Goal: Entertainment & Leisure: Browse casually

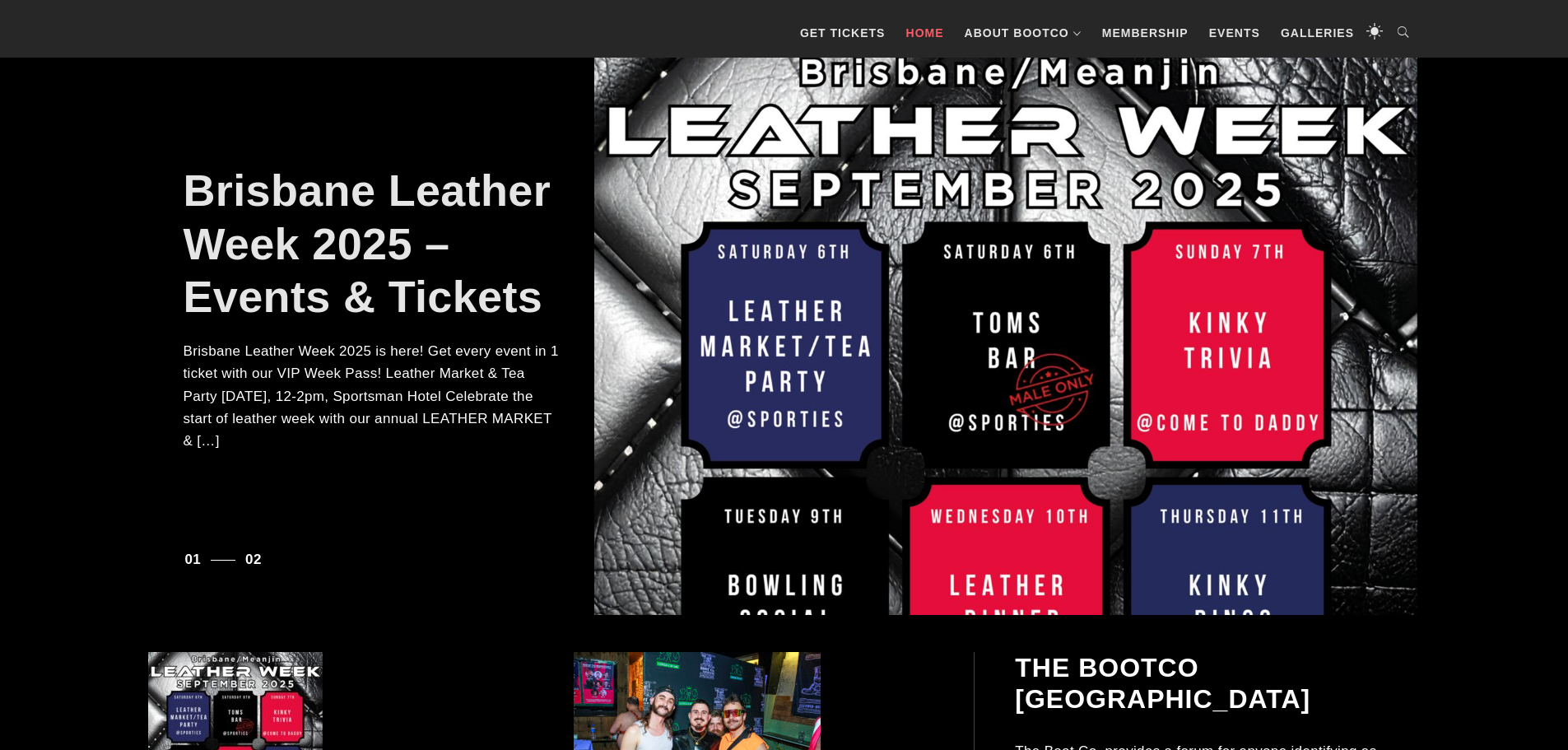
scroll to position [329, 0]
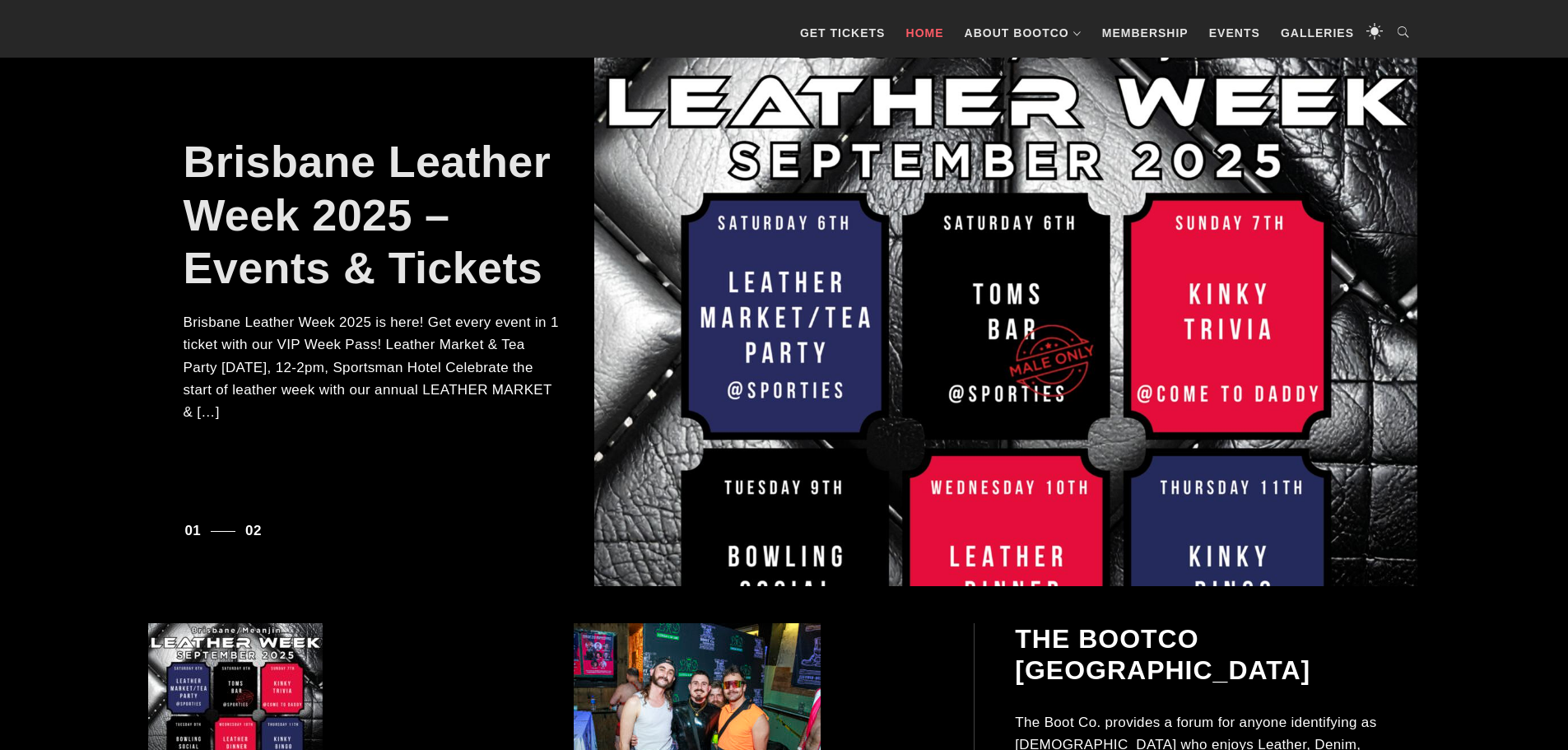
click at [1015, 343] on div at bounding box center [1005, 298] width 824 height 576
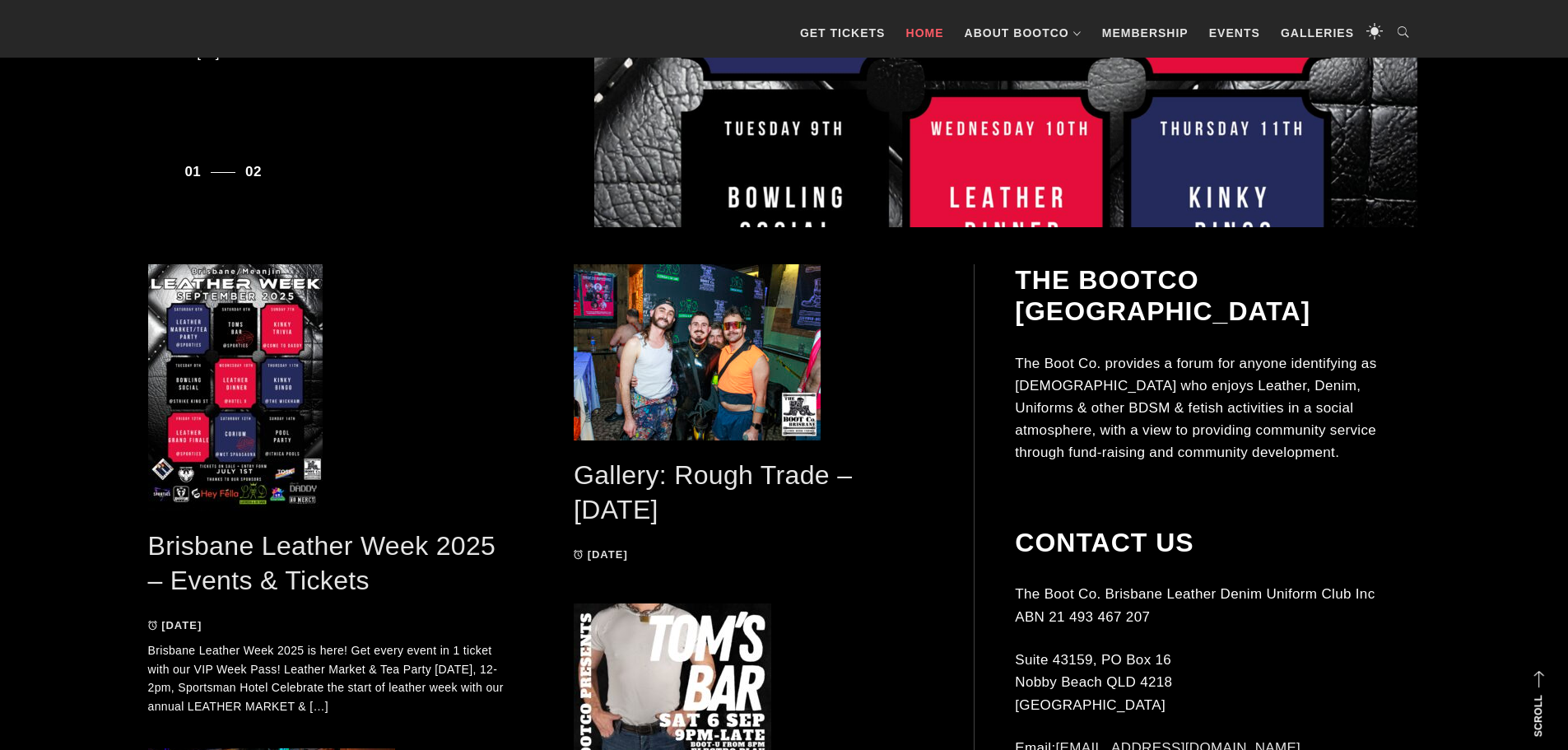
scroll to position [659, 0]
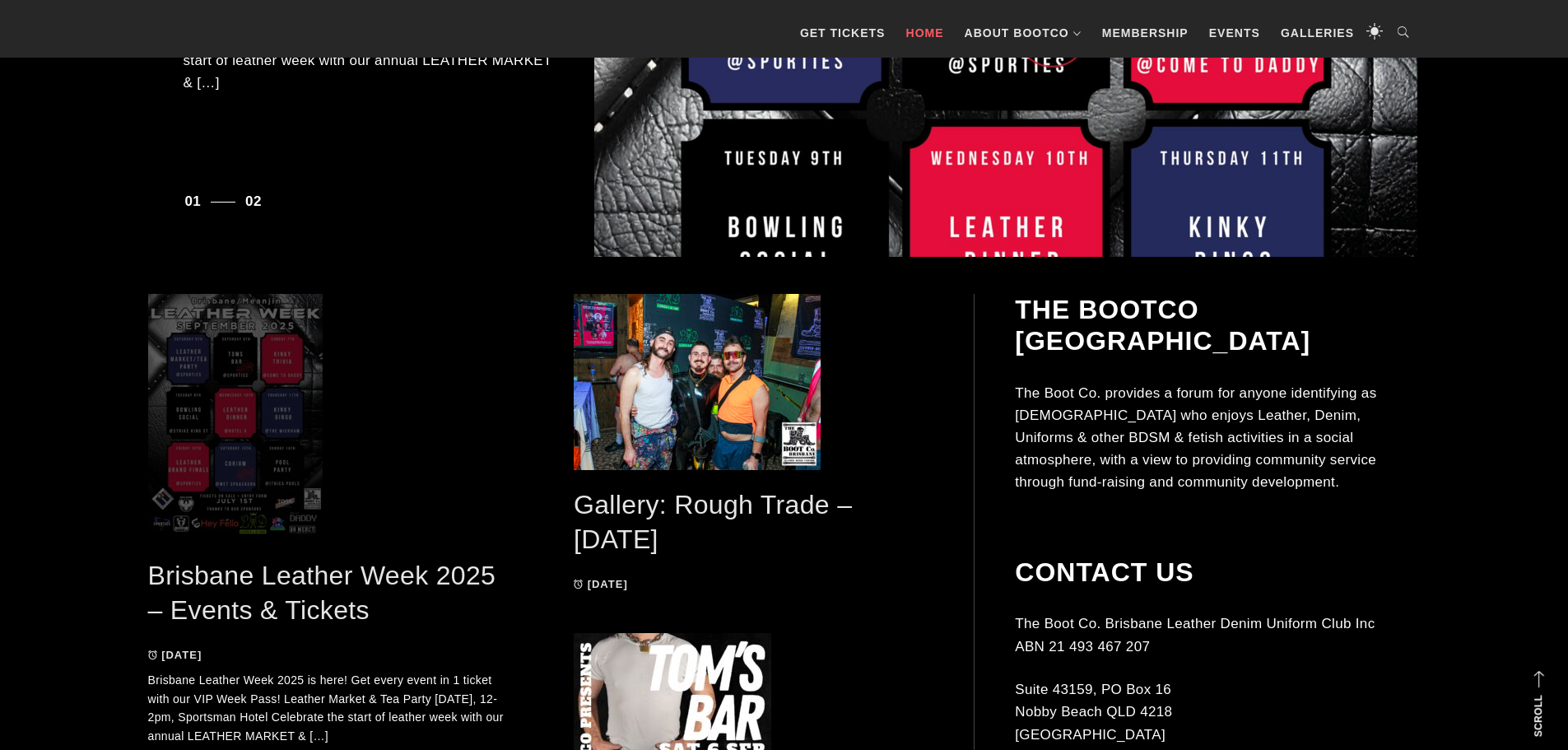
click at [202, 422] on span at bounding box center [328, 417] width 360 height 247
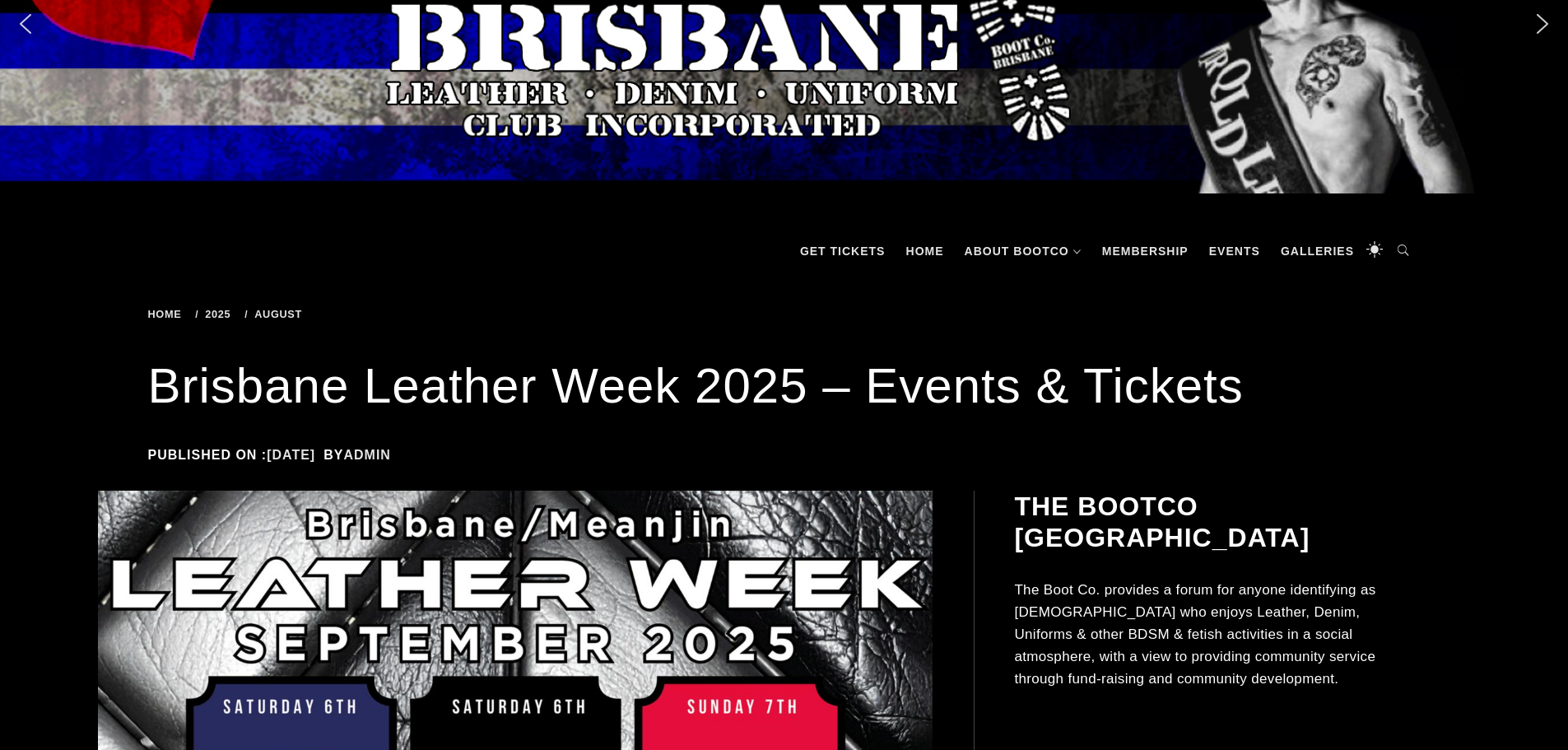
scroll to position [247, 0]
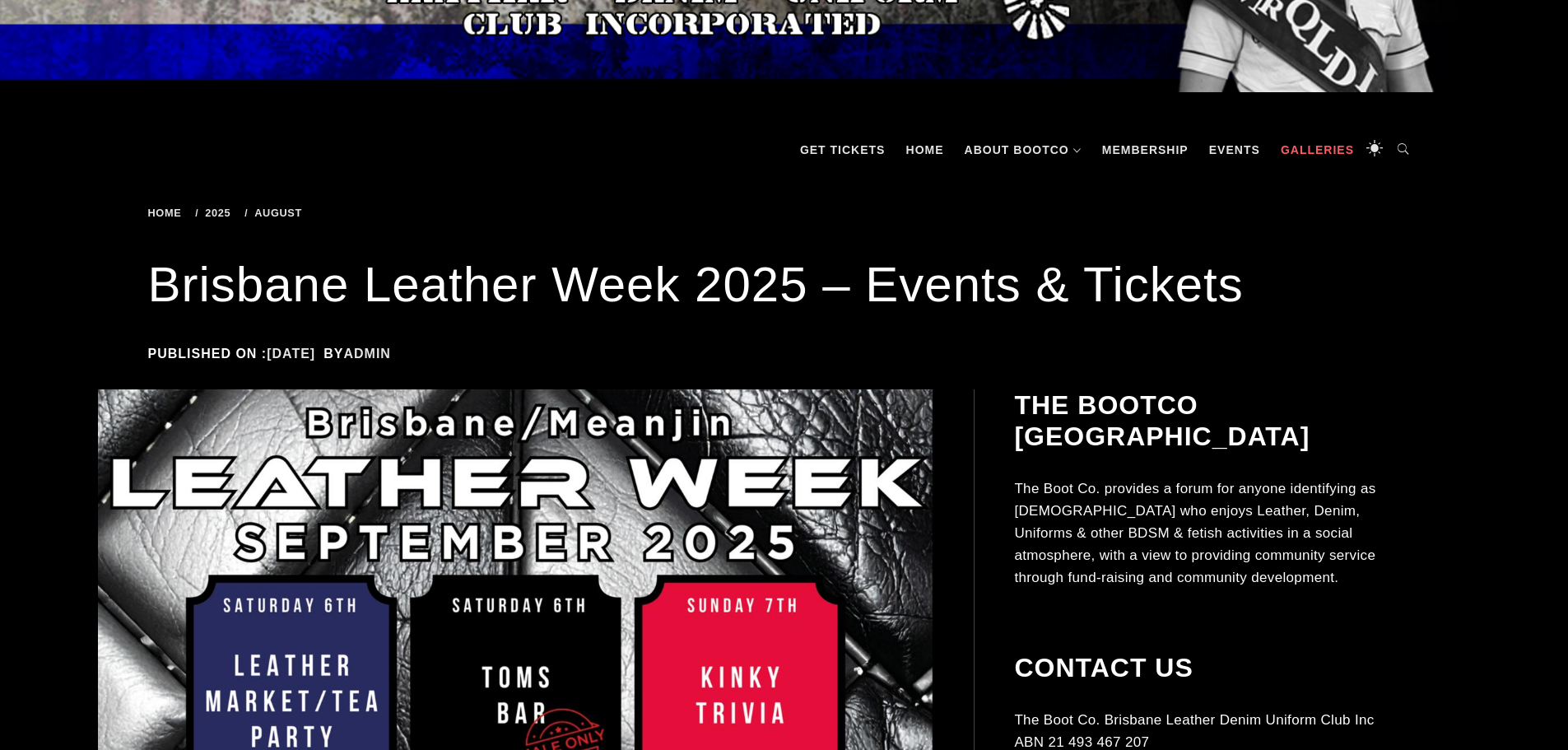
click at [1321, 147] on link "Galleries" at bounding box center [1318, 149] width 89 height 49
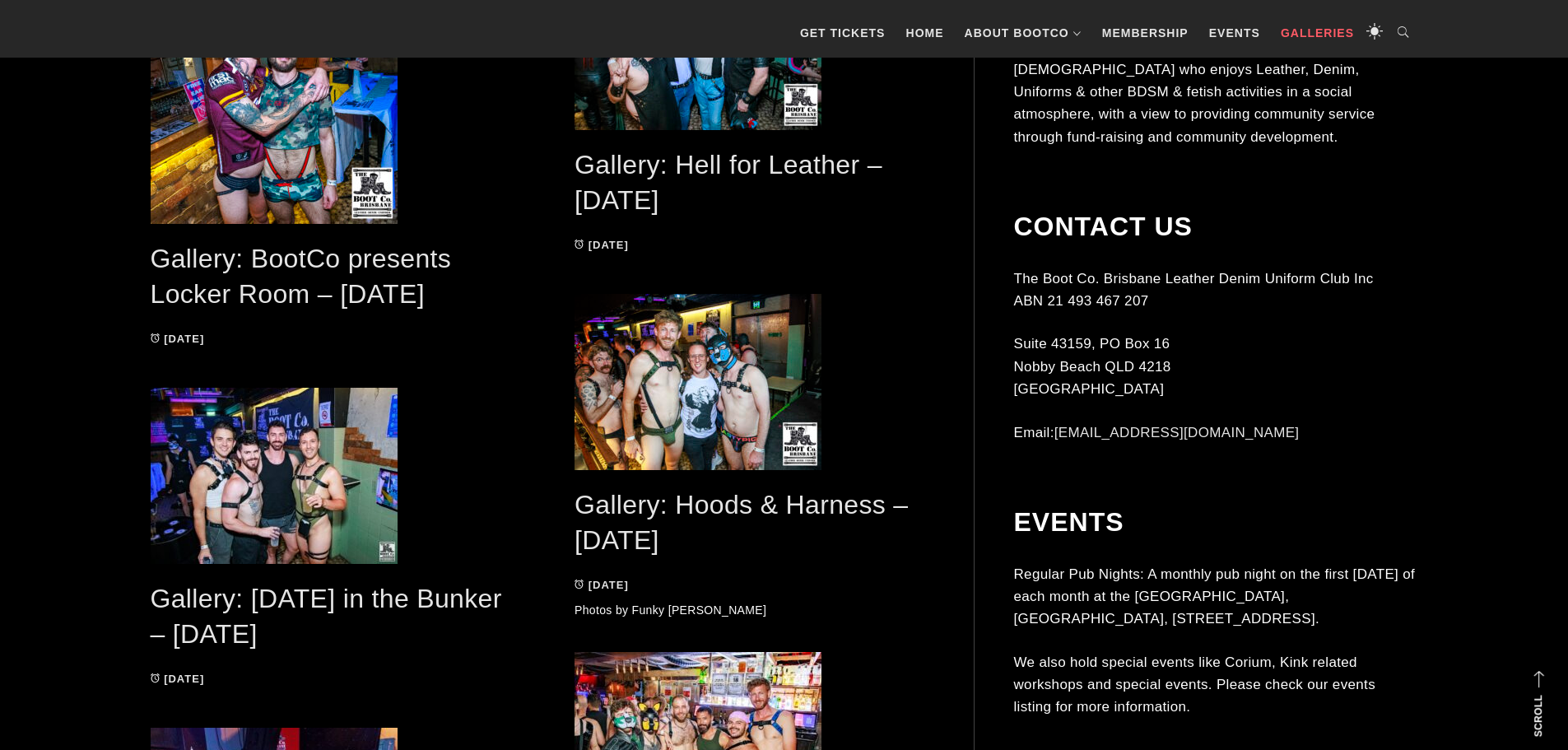
scroll to position [903, 0]
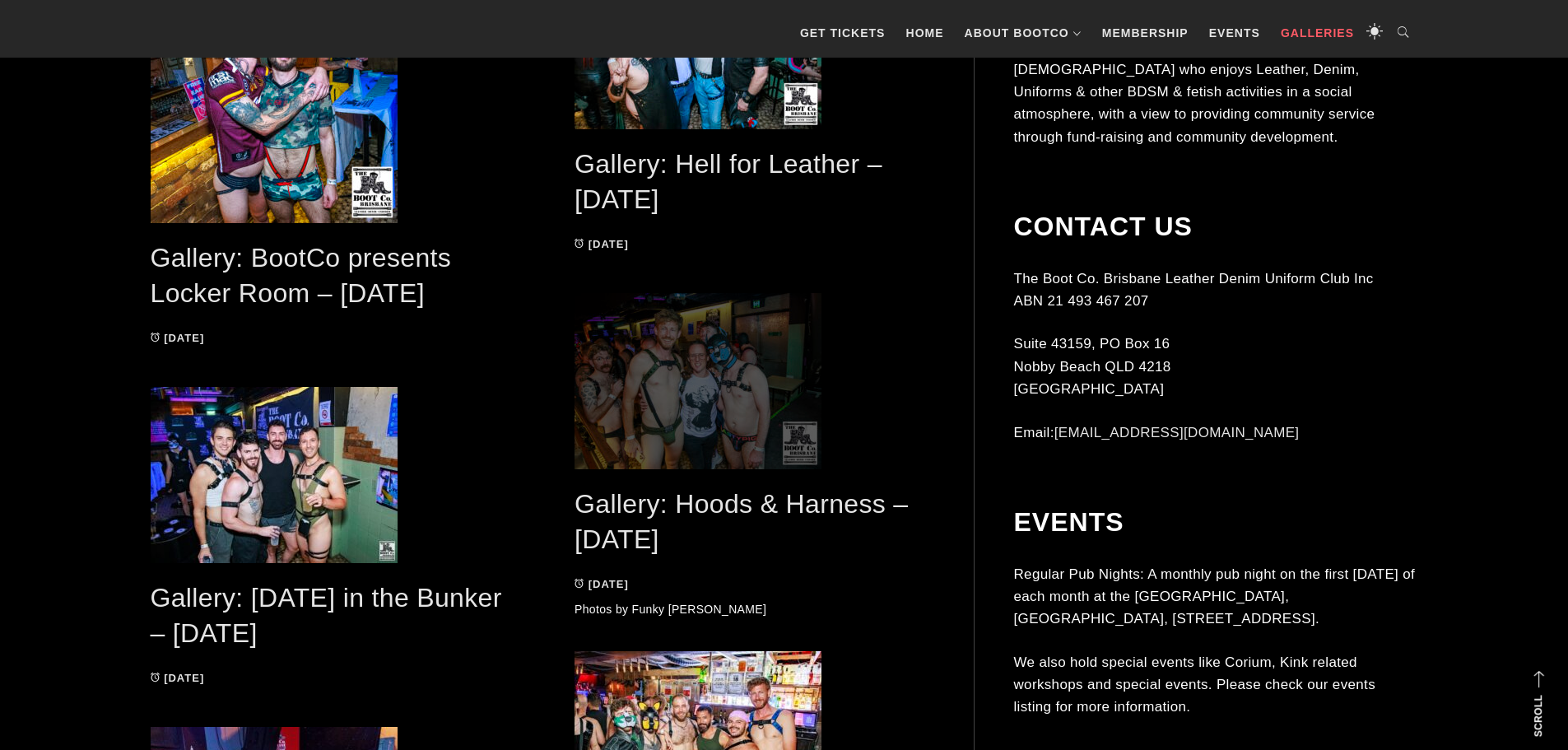
click at [631, 353] on span at bounding box center [753, 381] width 359 height 176
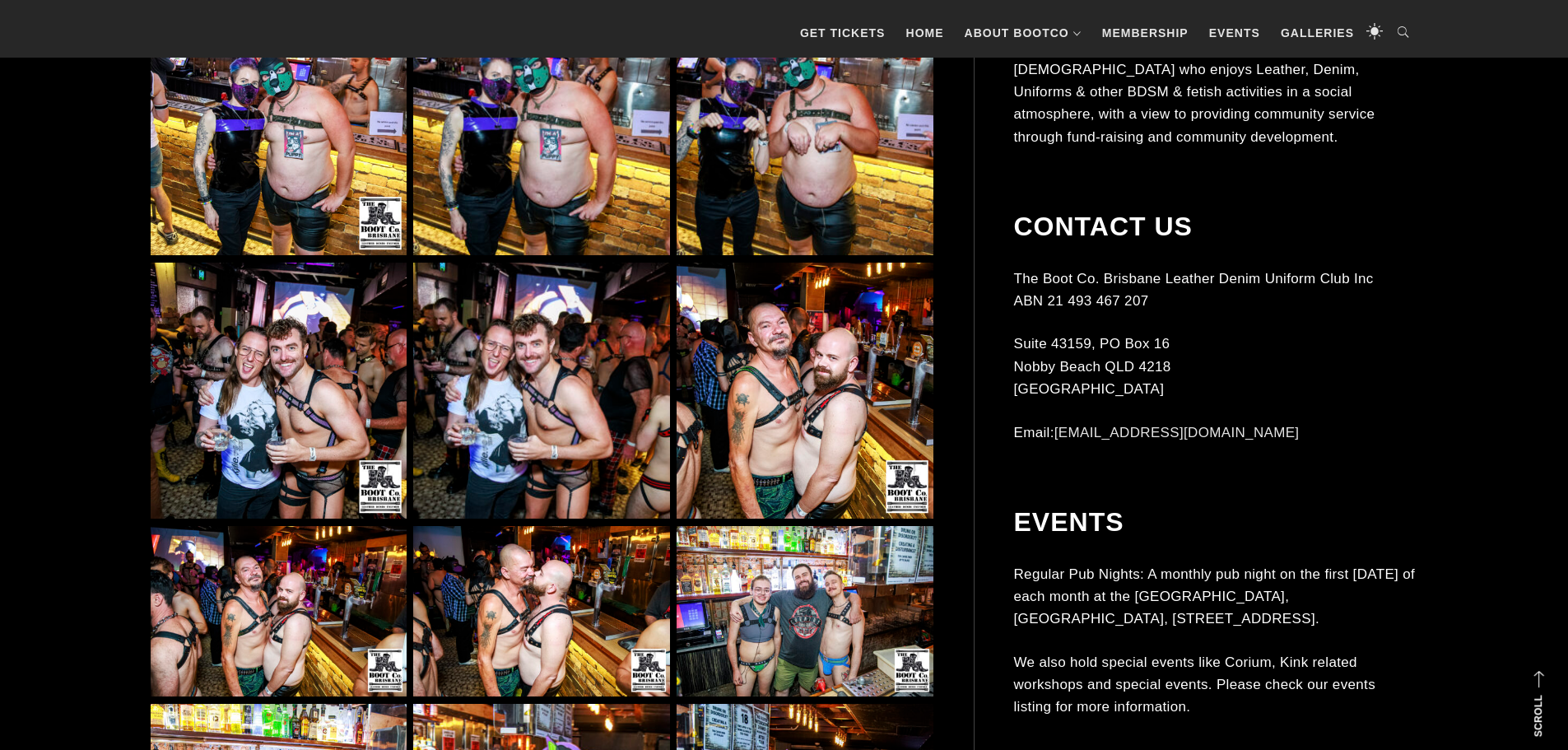
scroll to position [3703, 0]
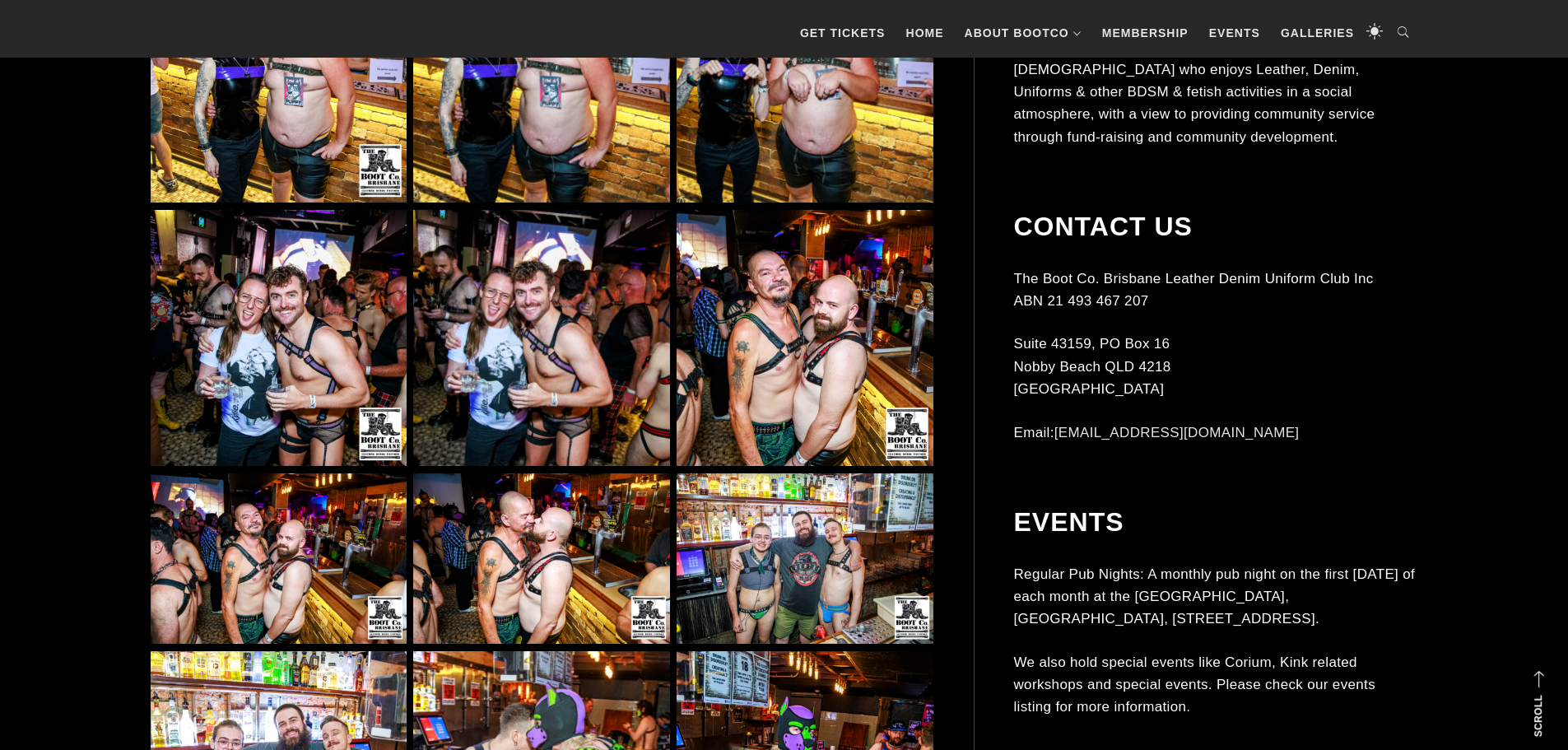
click at [551, 341] on img at bounding box center [541, 338] width 256 height 256
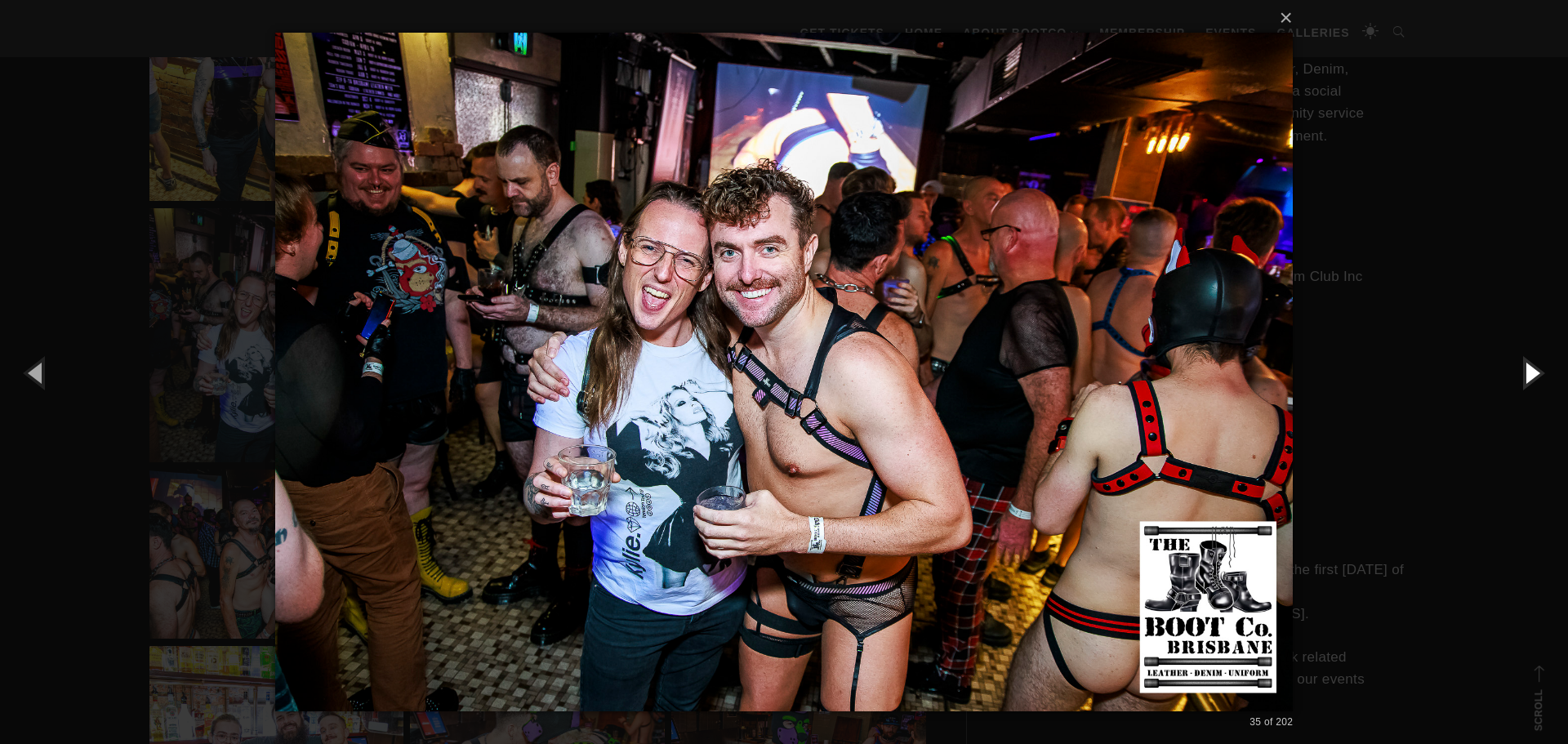
click at [1528, 372] on button "button" at bounding box center [1531, 372] width 74 height 90
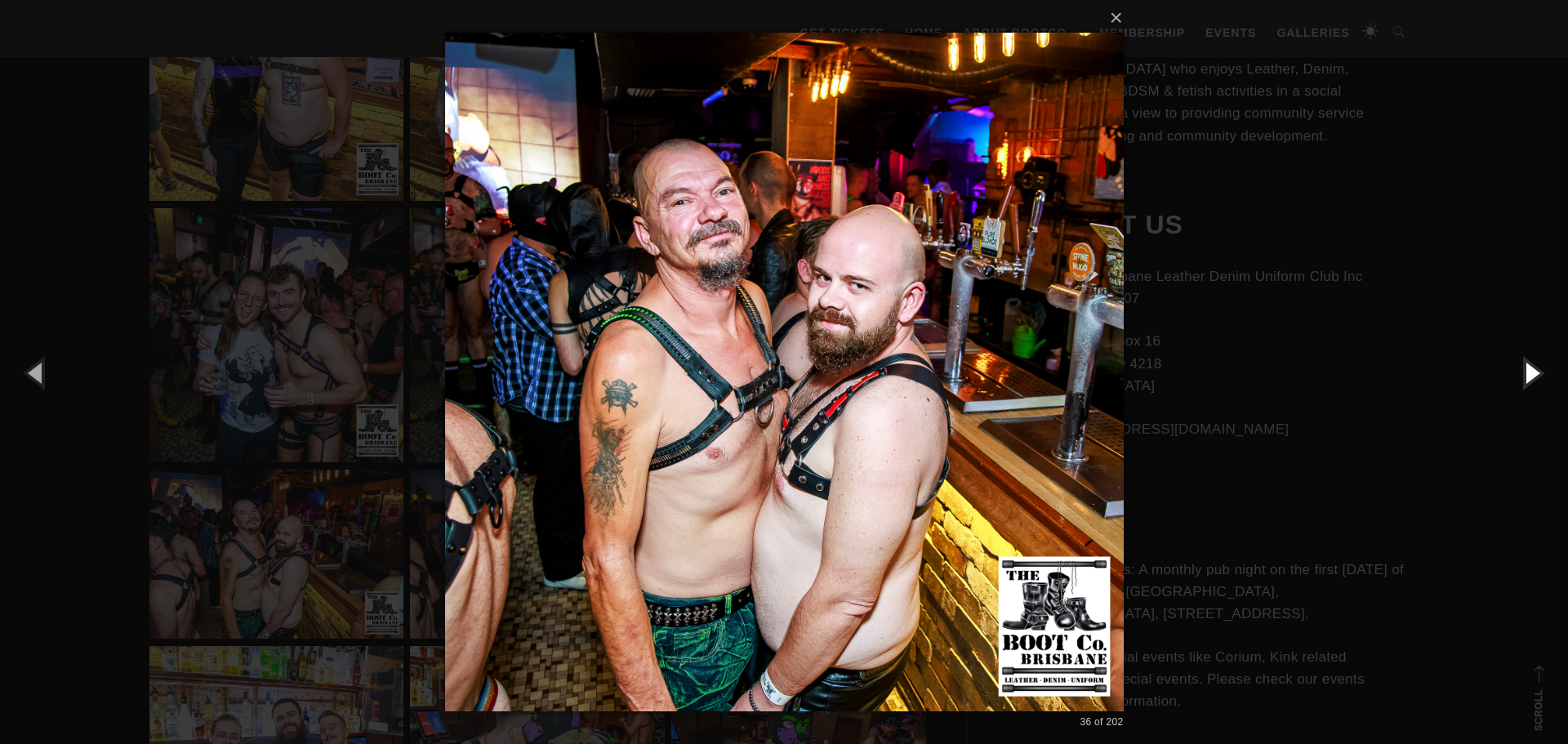
click at [1528, 372] on button "button" at bounding box center [1531, 372] width 74 height 90
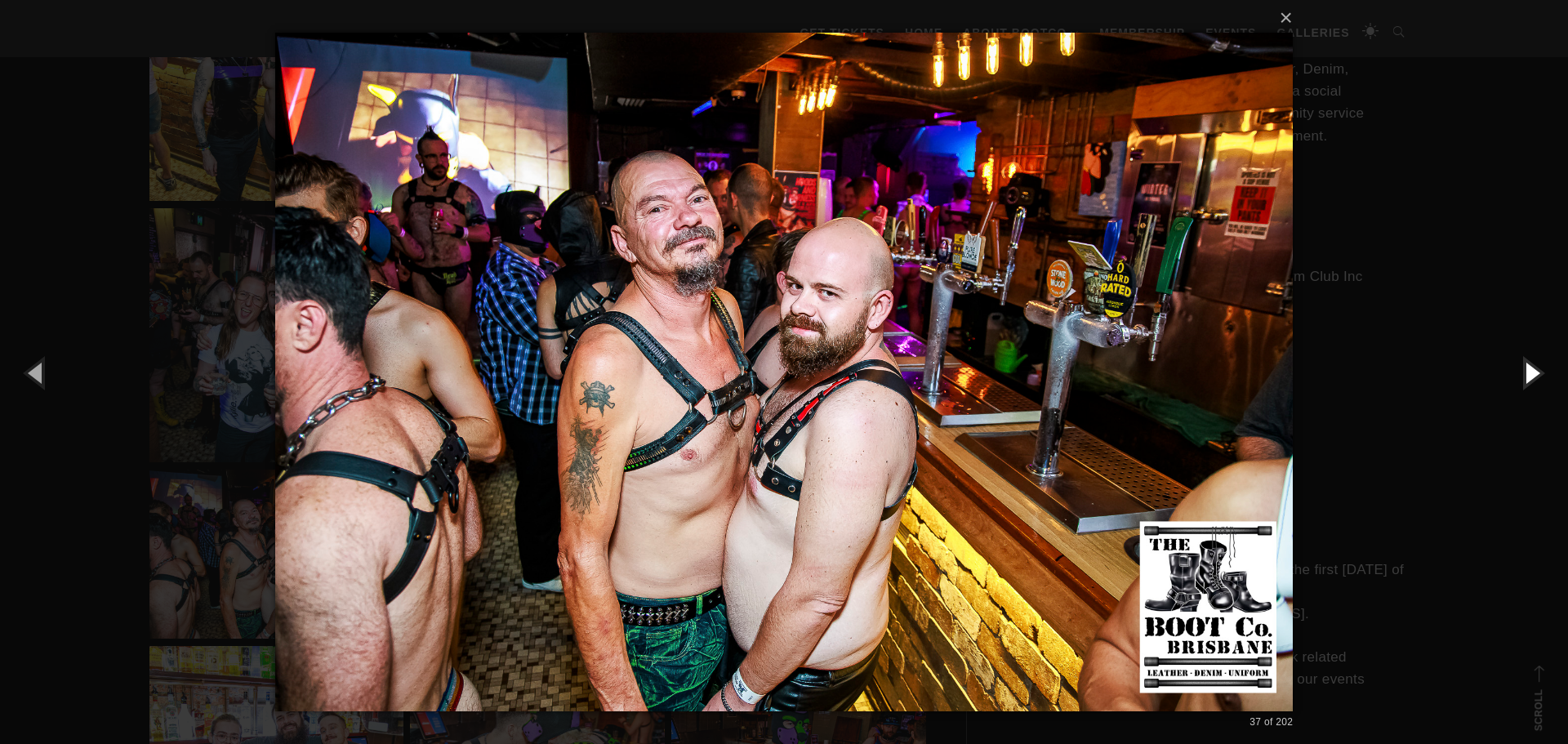
click at [1528, 372] on button "button" at bounding box center [1531, 372] width 74 height 90
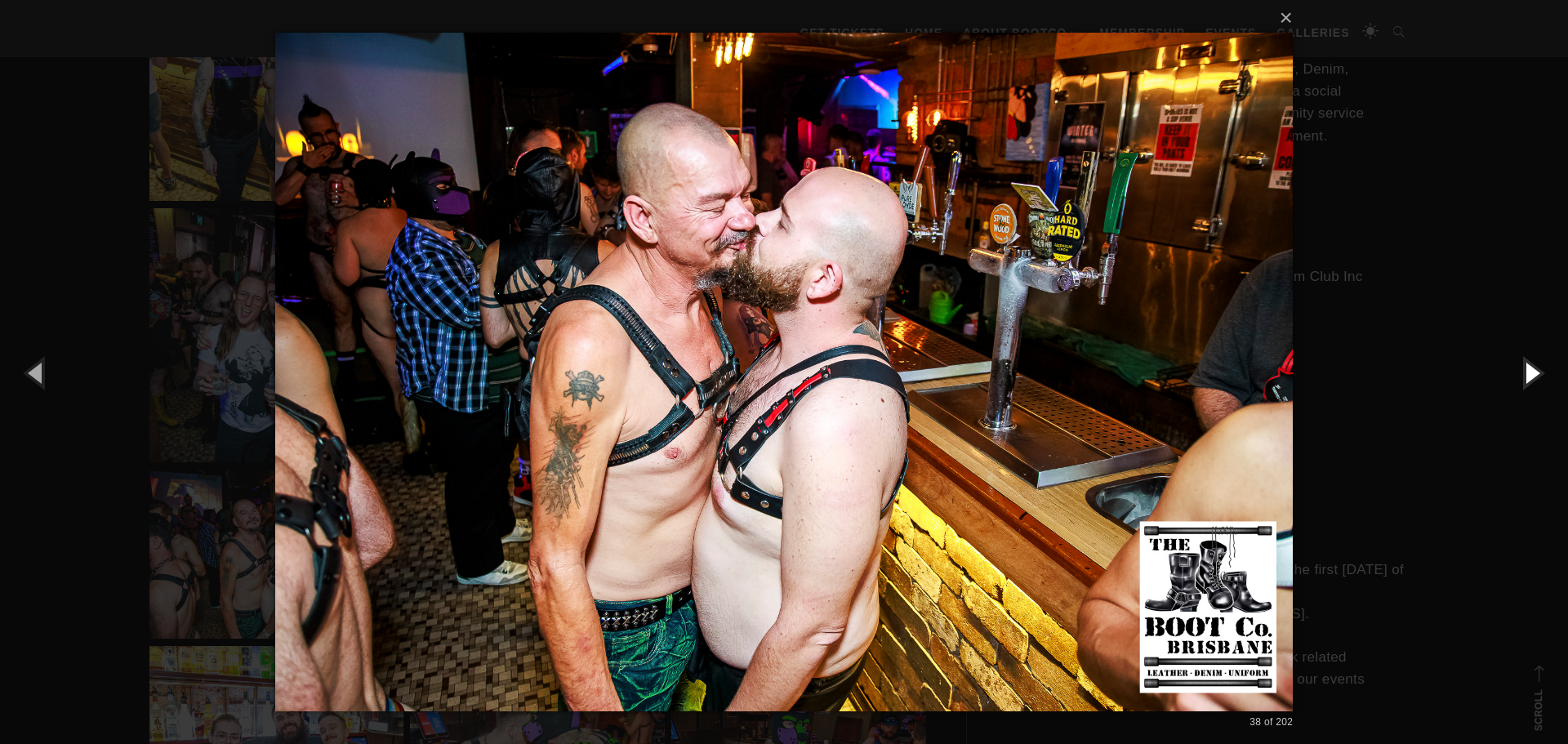
click at [1528, 372] on button "button" at bounding box center [1531, 372] width 74 height 90
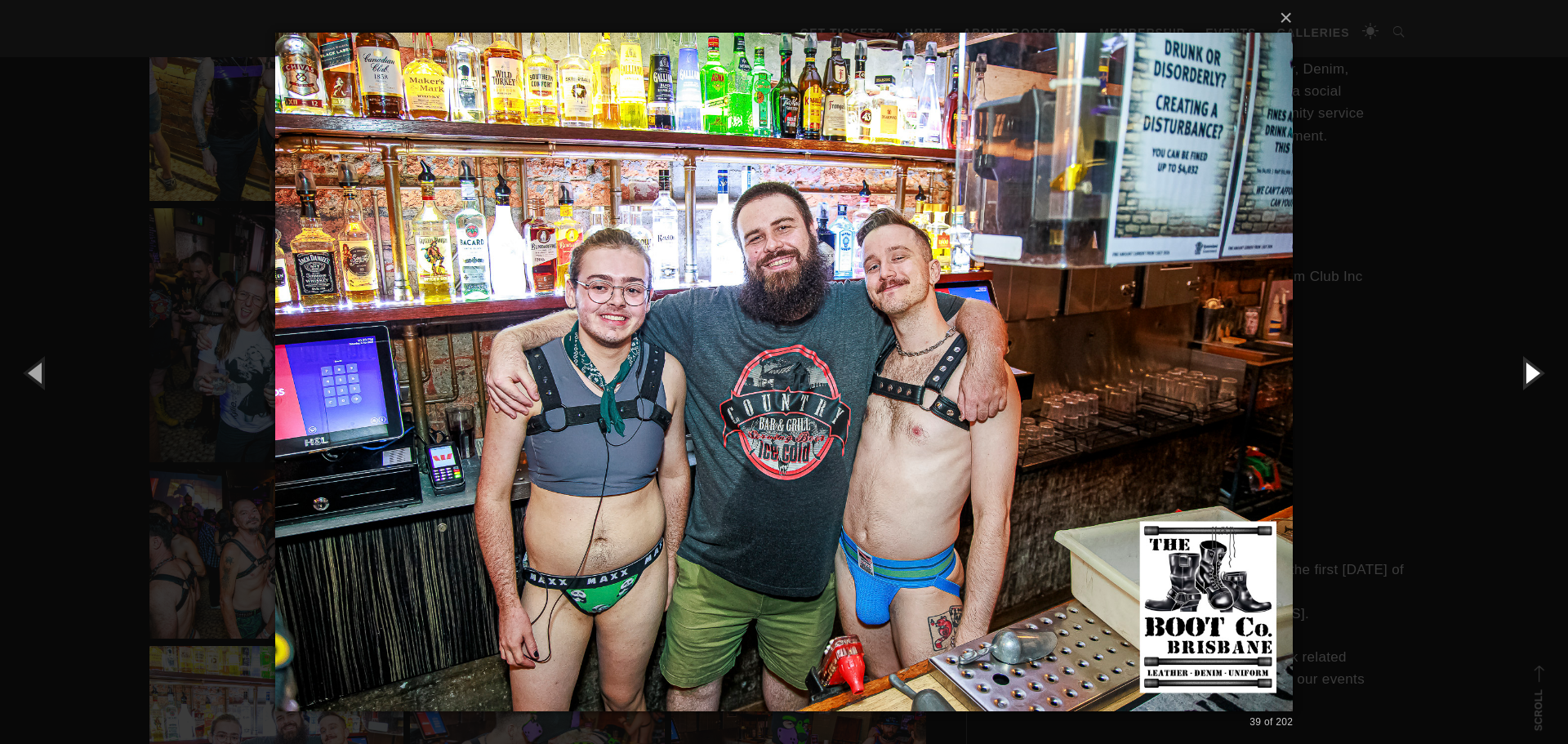
click at [1528, 372] on button "button" at bounding box center [1531, 372] width 74 height 90
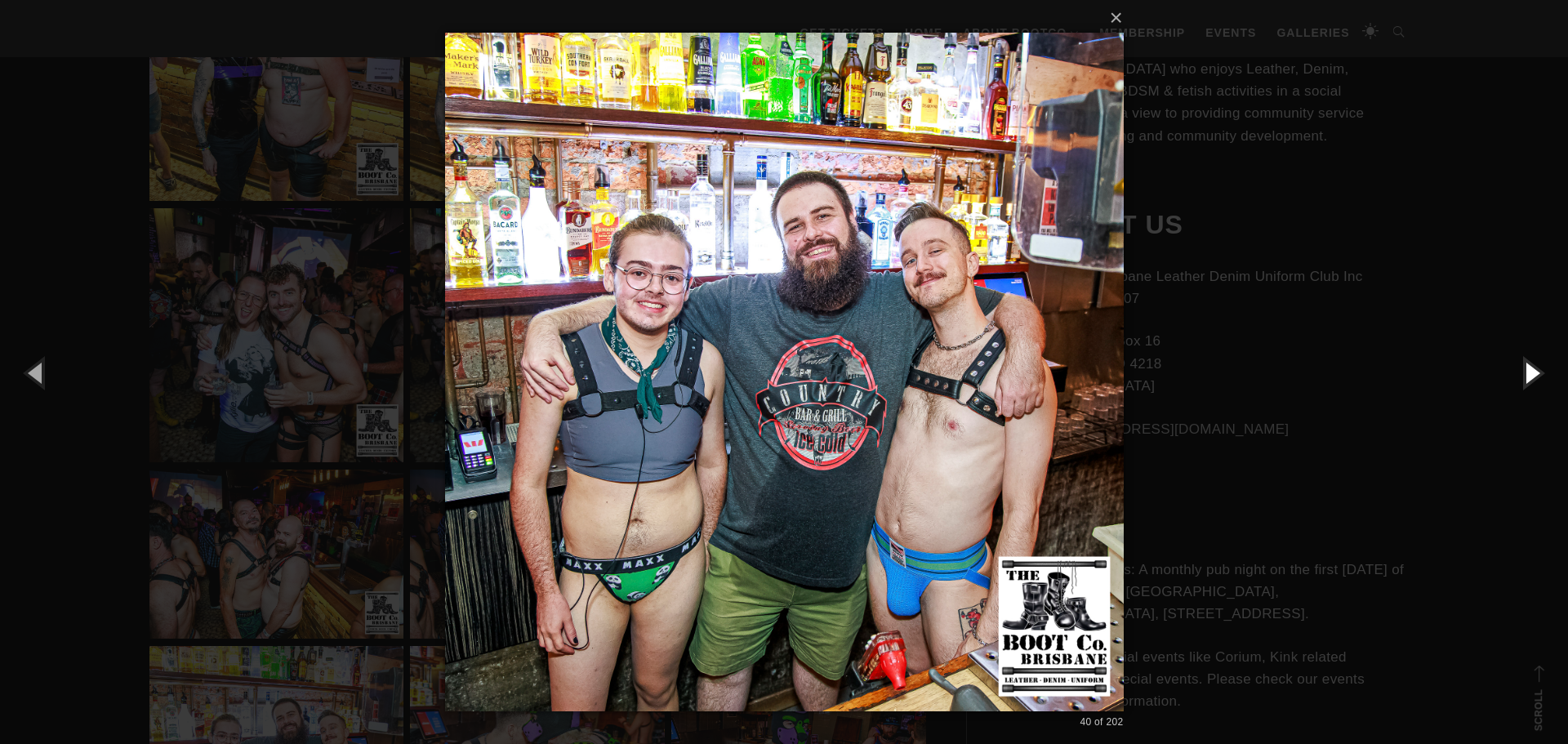
click at [1528, 372] on button "button" at bounding box center [1531, 372] width 74 height 90
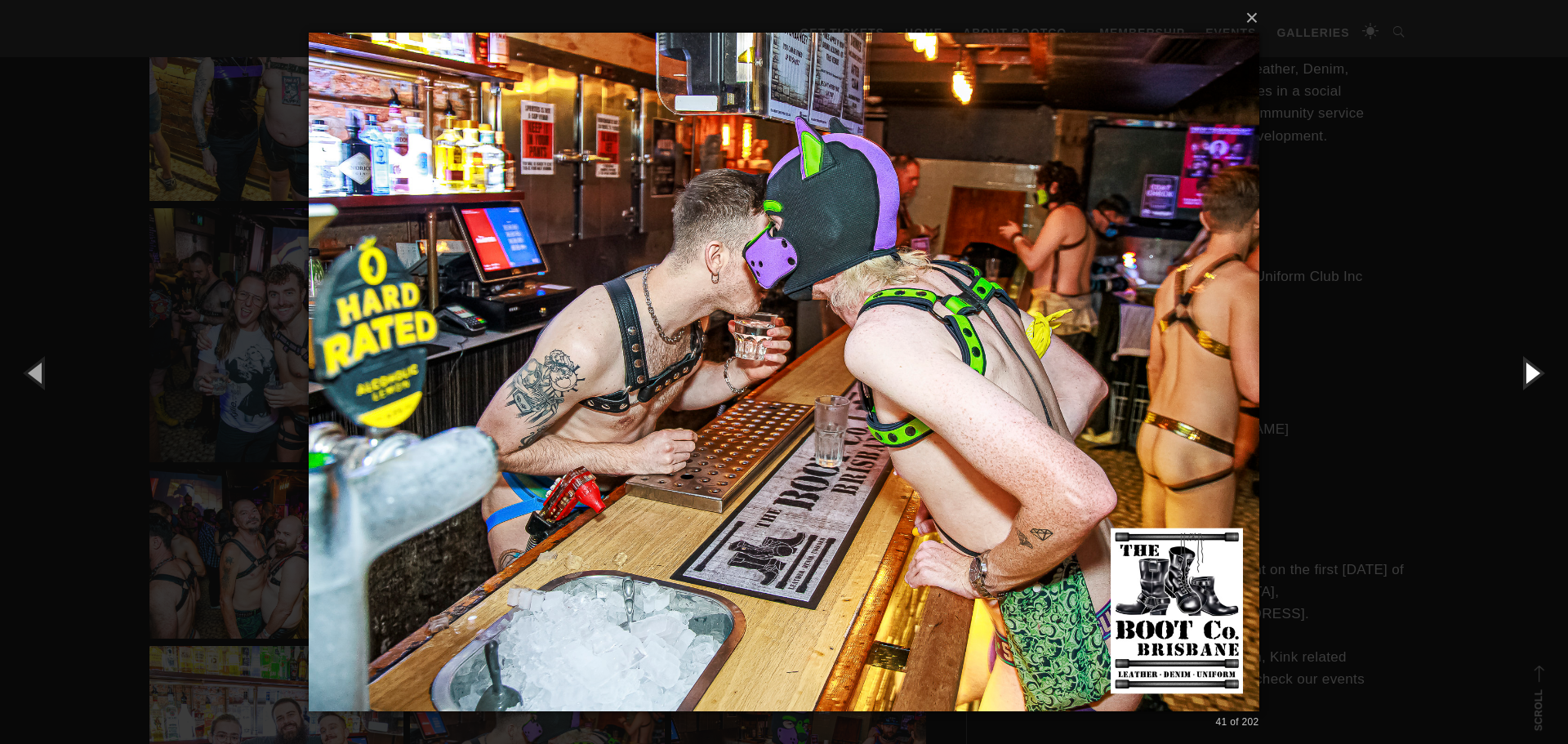
click at [1528, 372] on button "button" at bounding box center [1531, 372] width 74 height 90
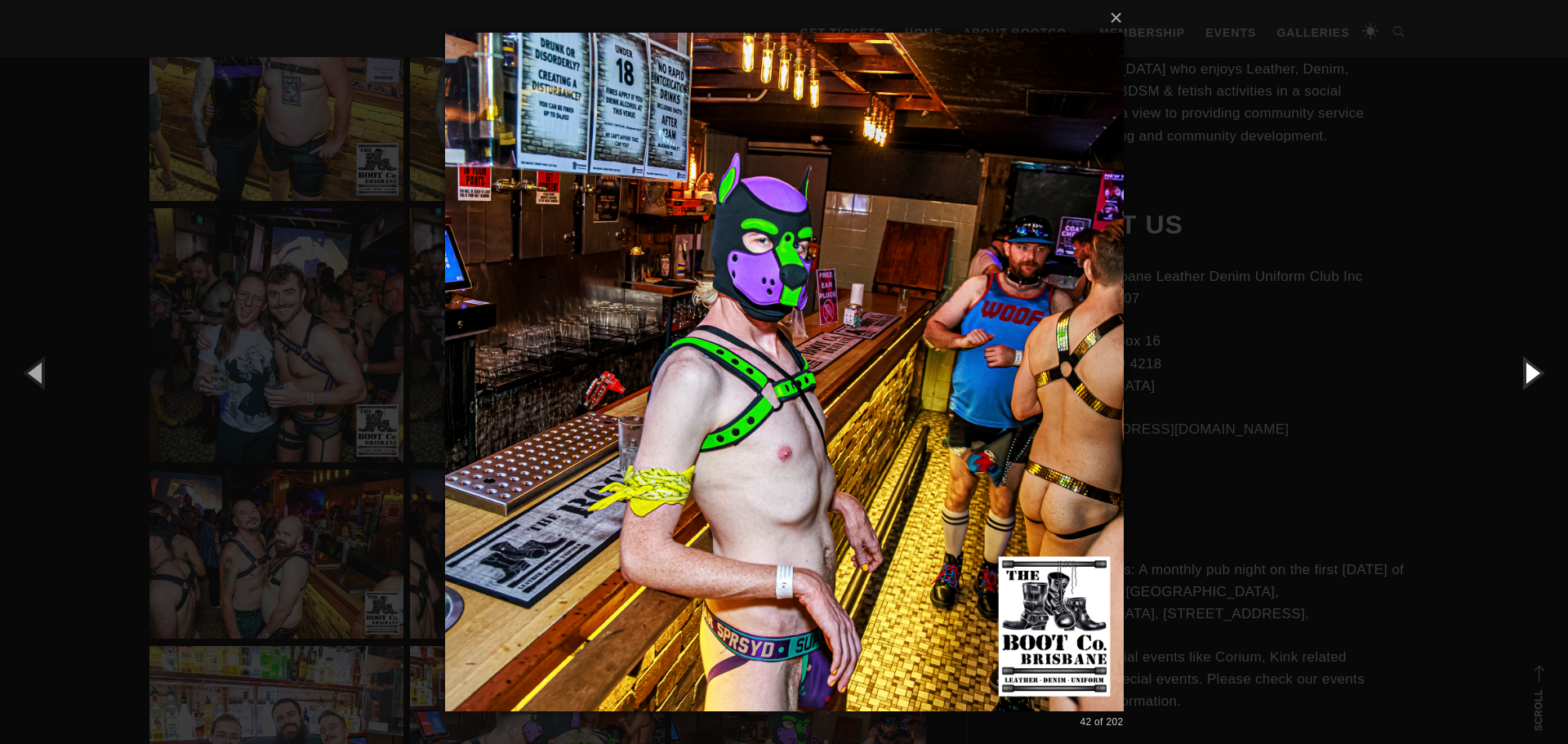
click at [1528, 372] on button "button" at bounding box center [1531, 372] width 74 height 90
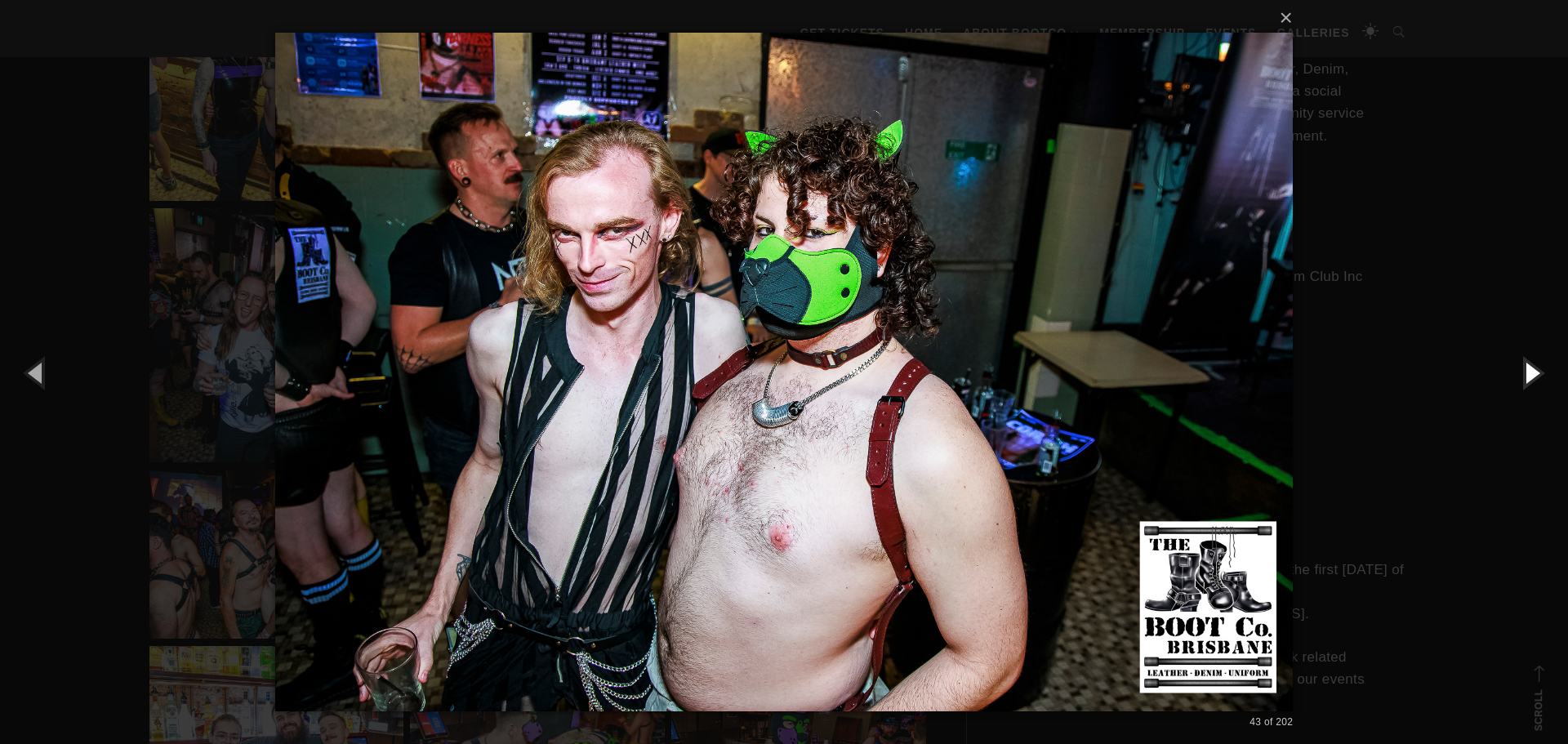
click at [1528, 372] on button "button" at bounding box center [1531, 372] width 74 height 90
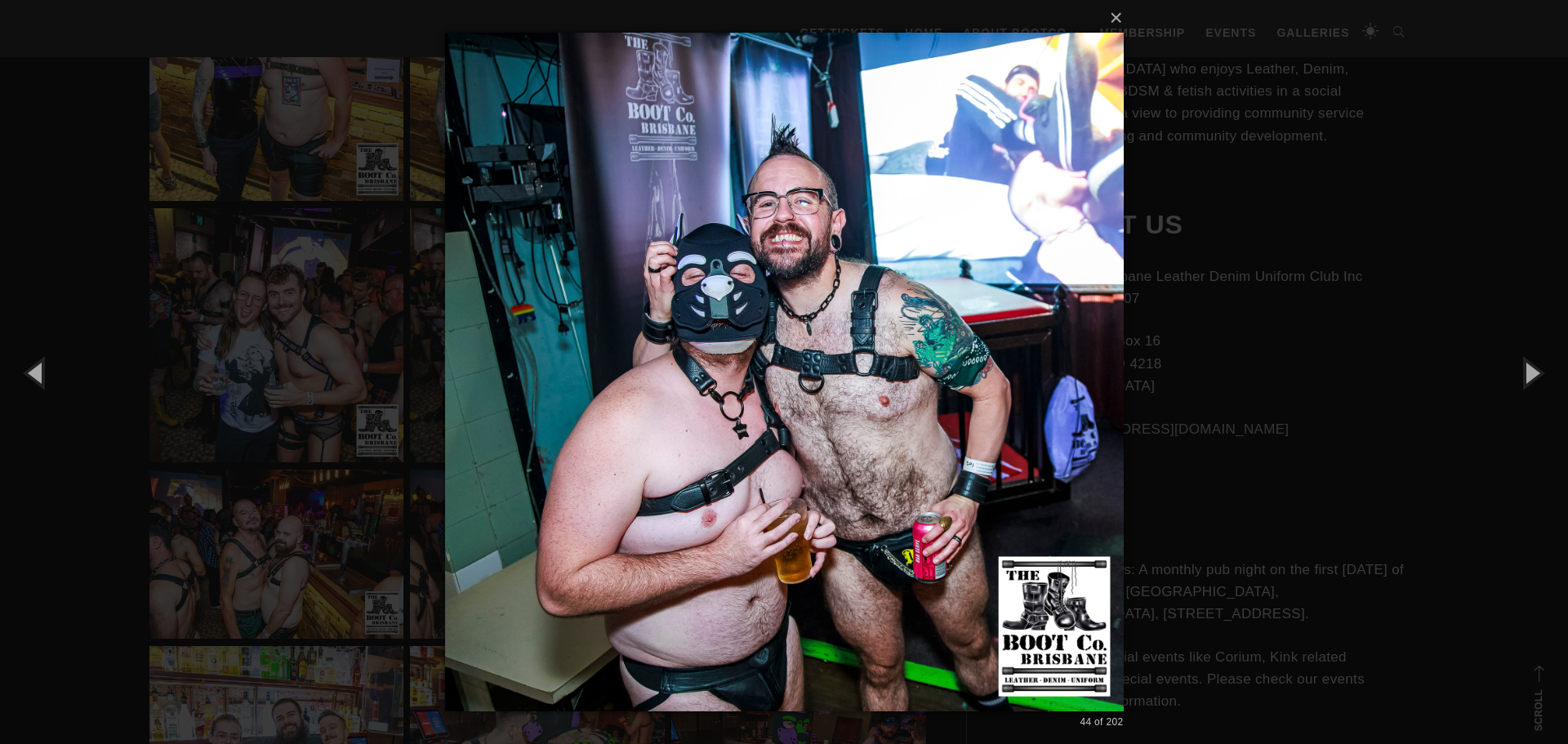
click at [1518, 143] on div "× 44 of 202 Loading..." at bounding box center [784, 372] width 1568 height 744
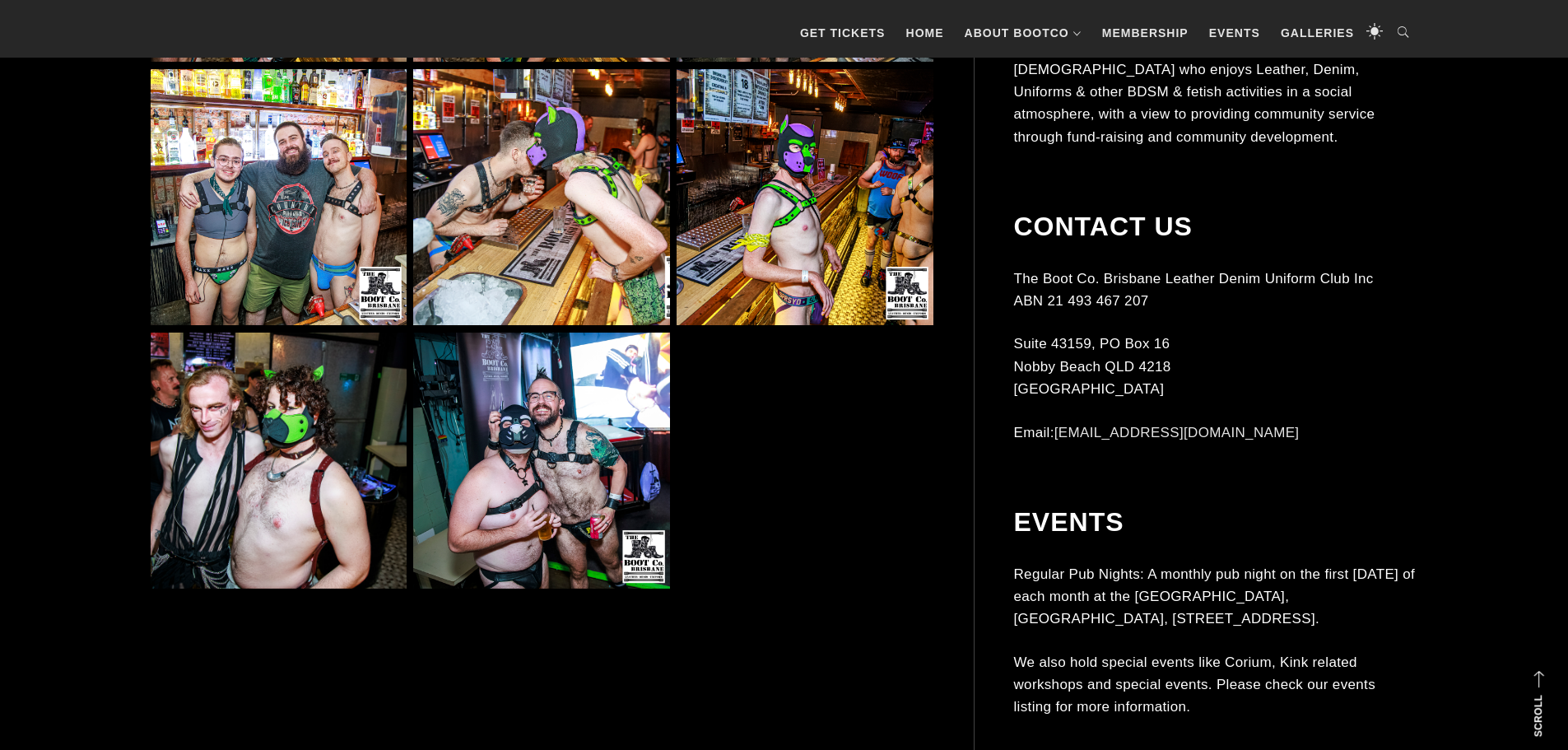
scroll to position [4774, 0]
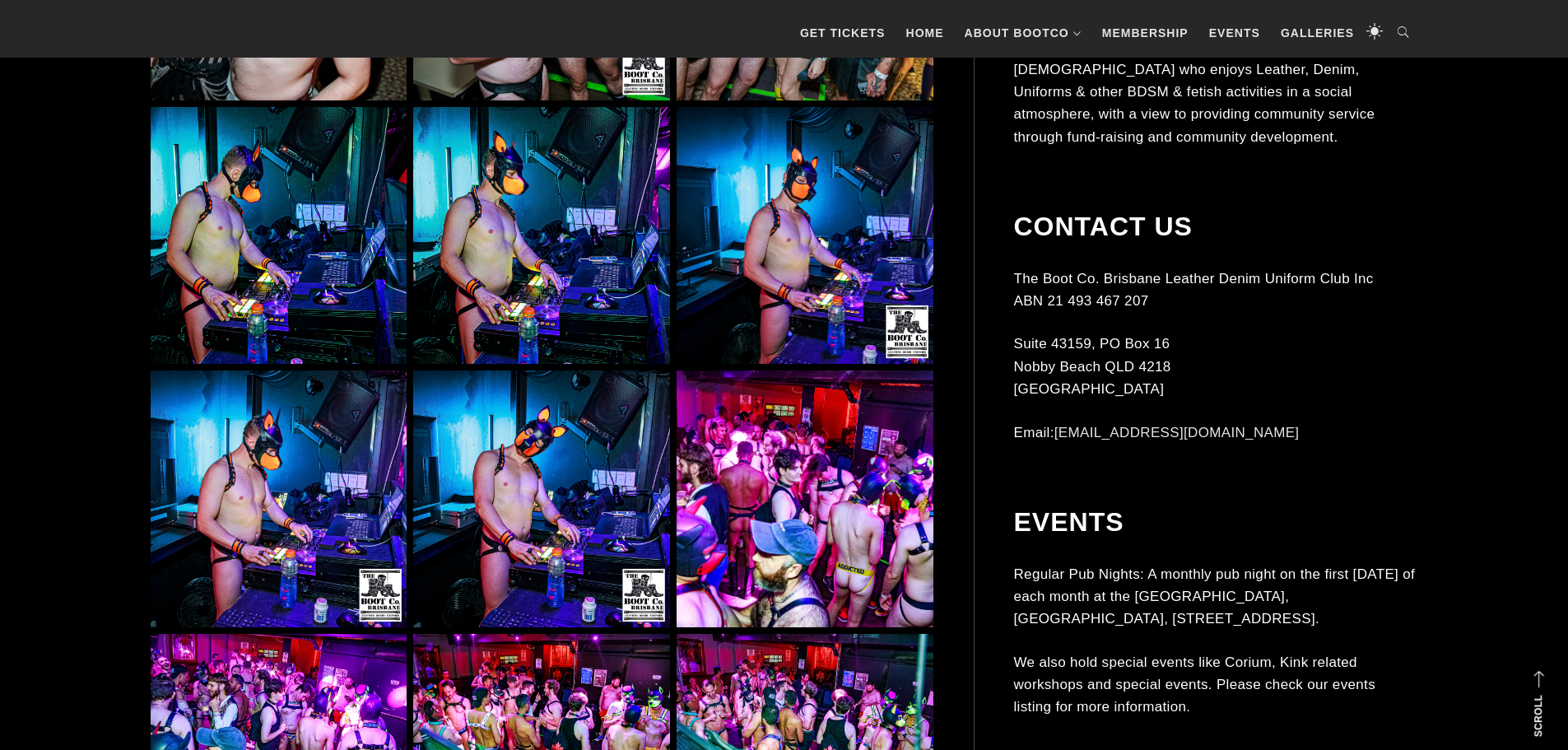
click at [817, 254] on img at bounding box center [804, 235] width 256 height 256
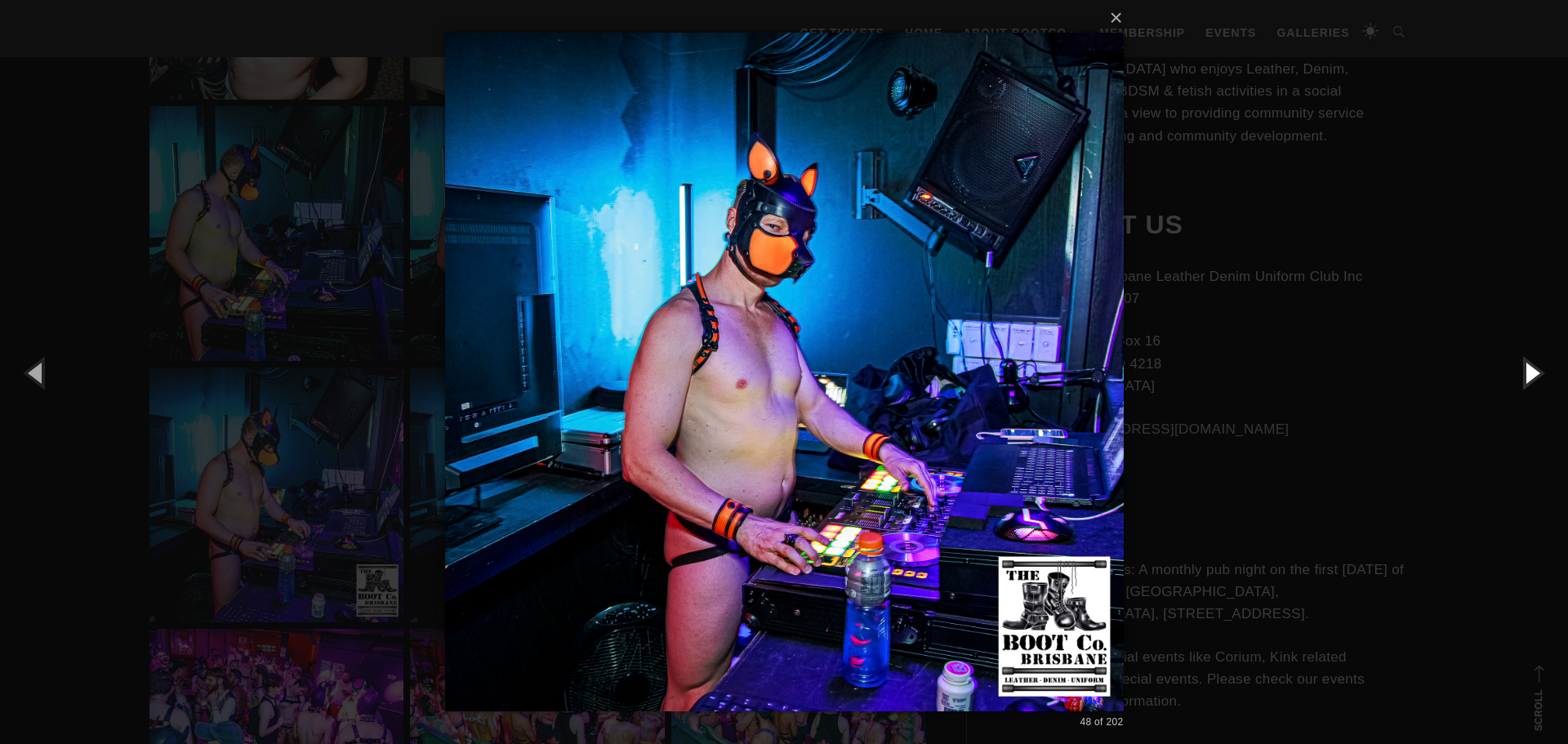
click at [1532, 382] on button "button" at bounding box center [1531, 372] width 74 height 90
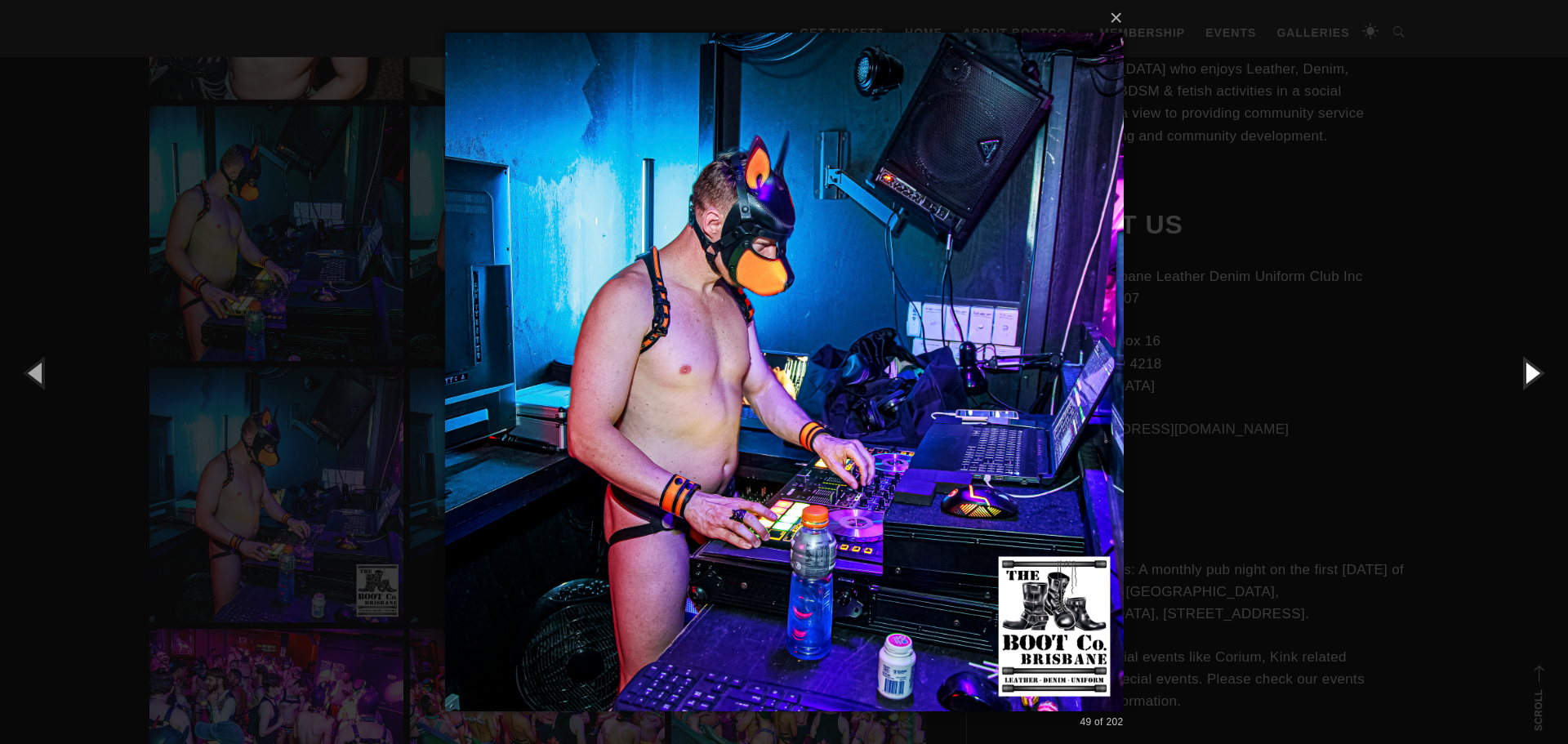
click at [1532, 382] on button "button" at bounding box center [1531, 372] width 74 height 90
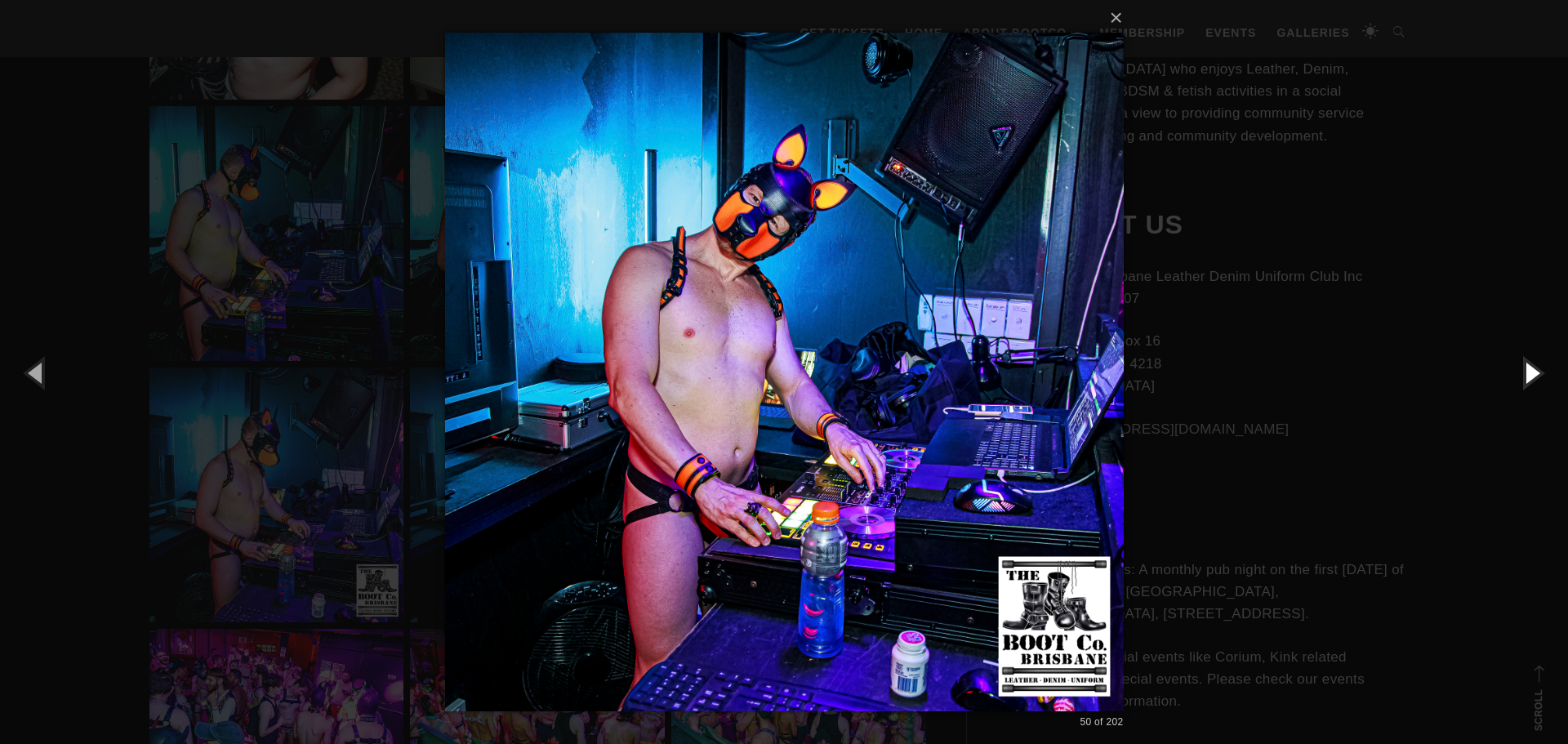
click at [1532, 382] on button "button" at bounding box center [1531, 372] width 74 height 90
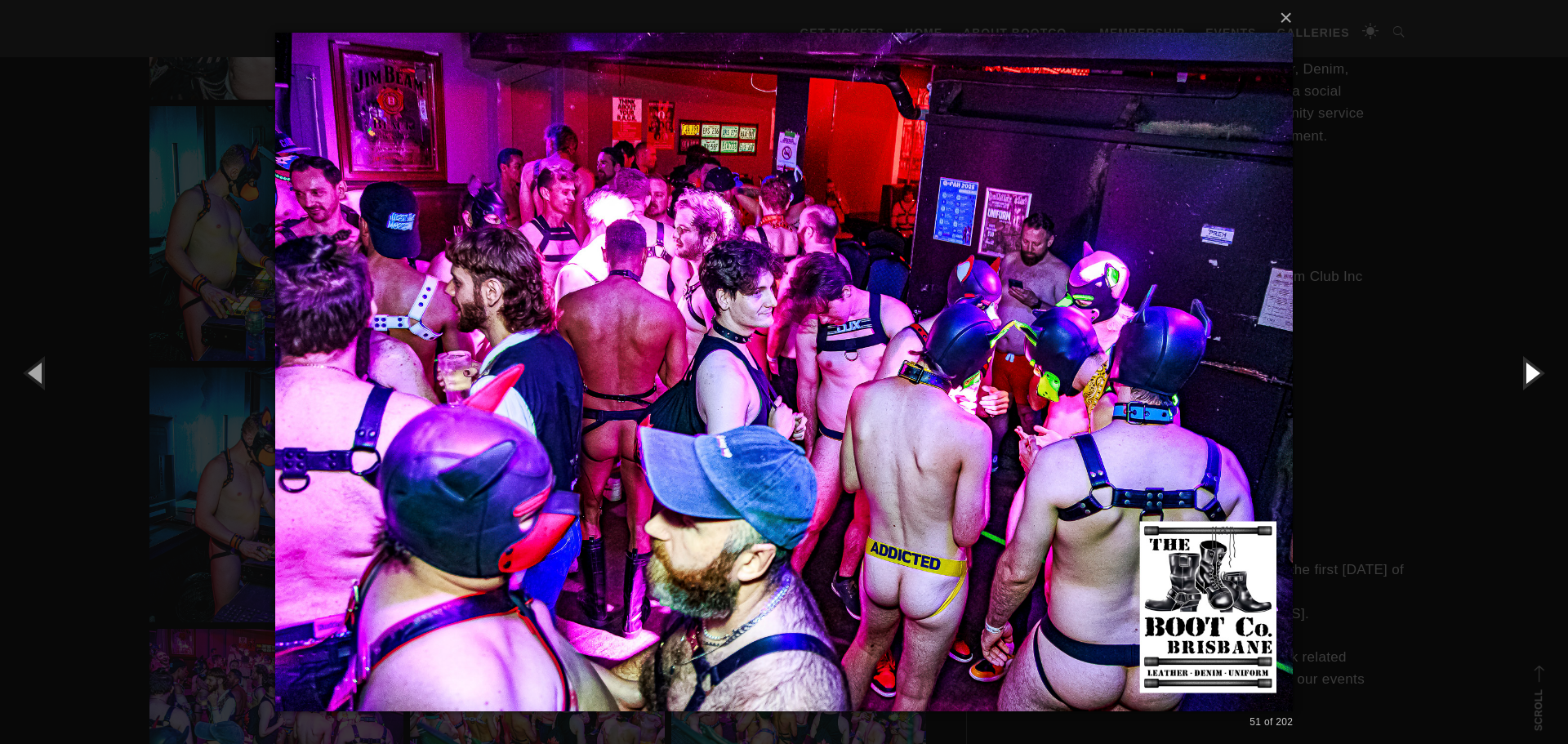
click at [1535, 382] on button "button" at bounding box center [1531, 372] width 74 height 90
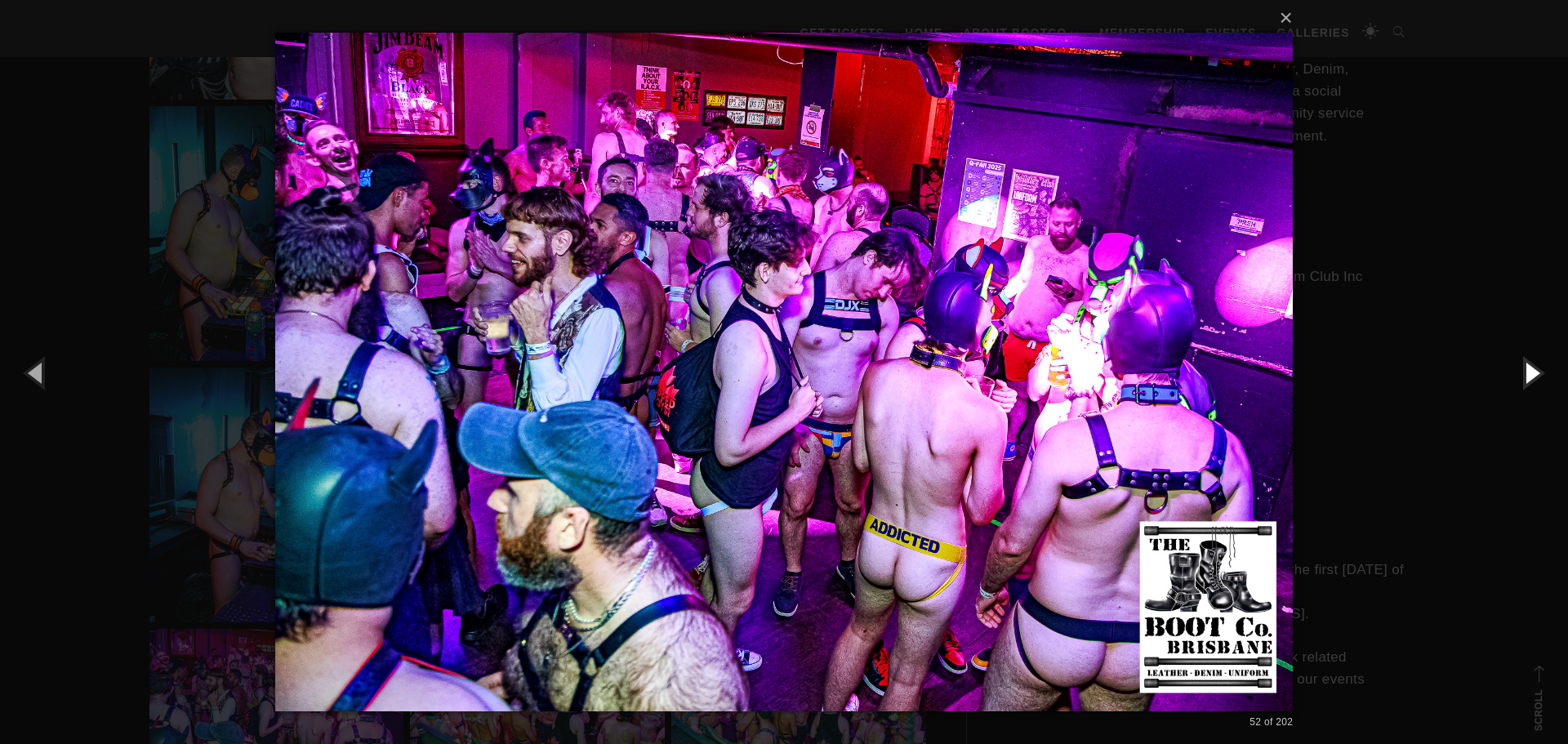
click at [1535, 382] on button "button" at bounding box center [1531, 372] width 74 height 90
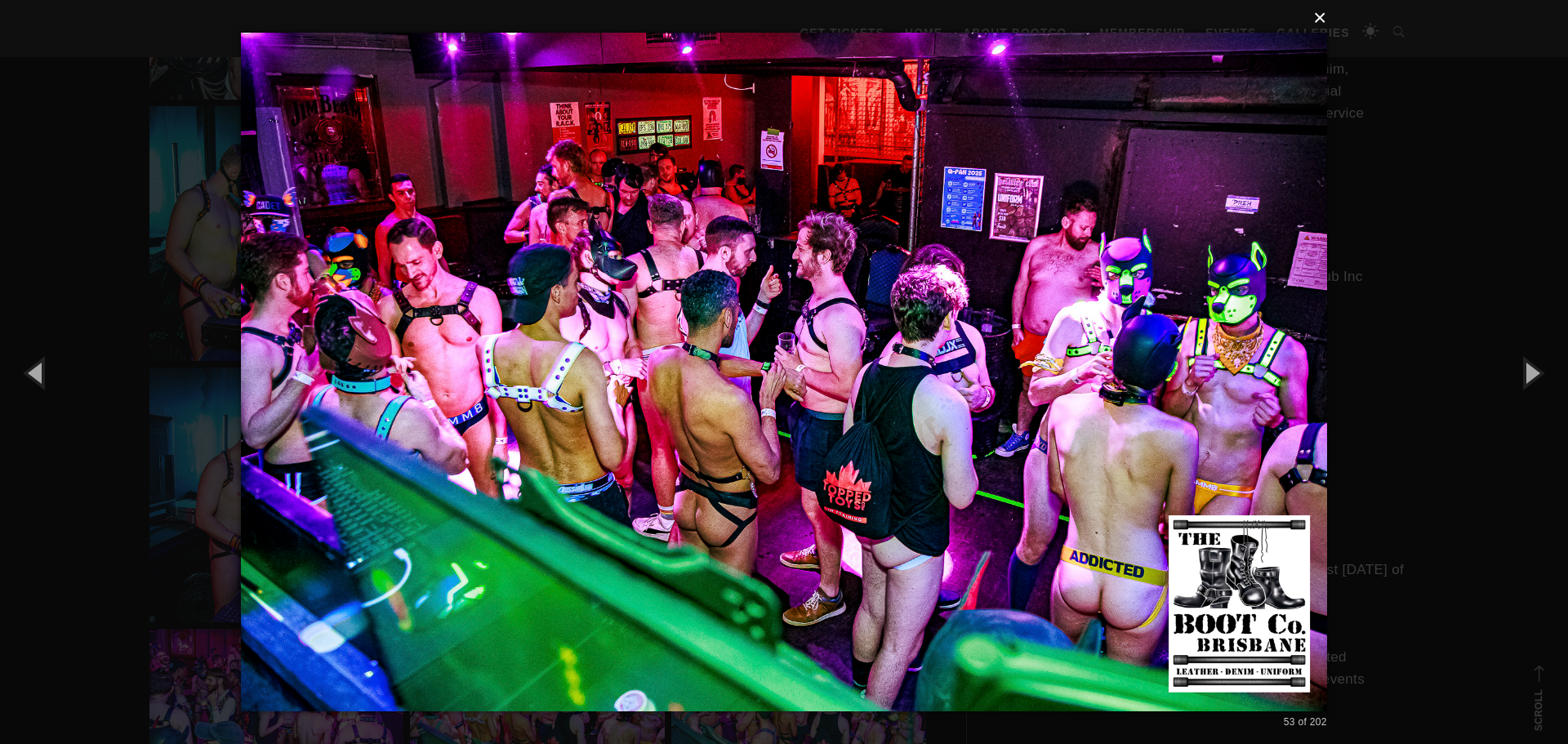
click at [1314, 21] on button "×" at bounding box center [789, 18] width 1086 height 36
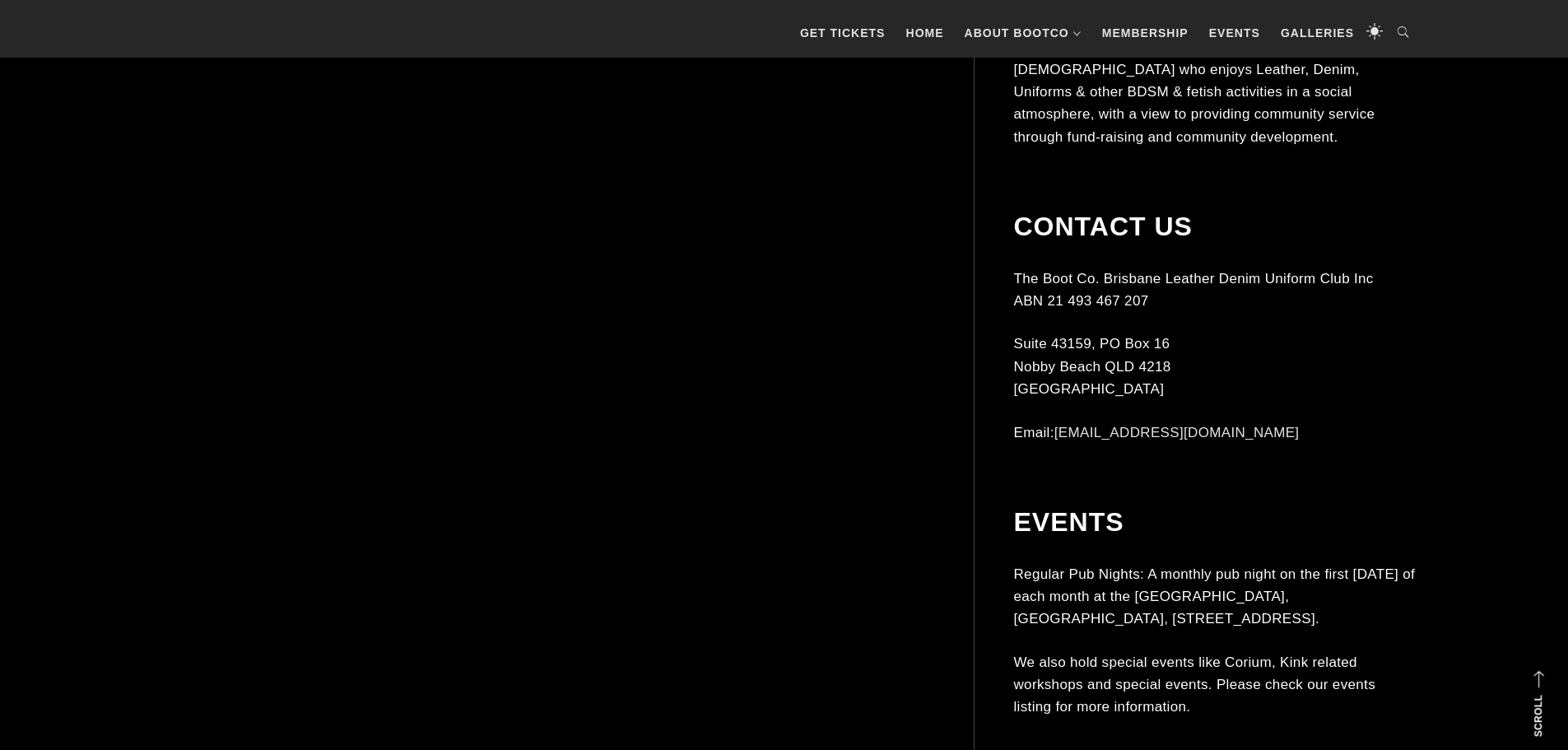
scroll to position [9056, 0]
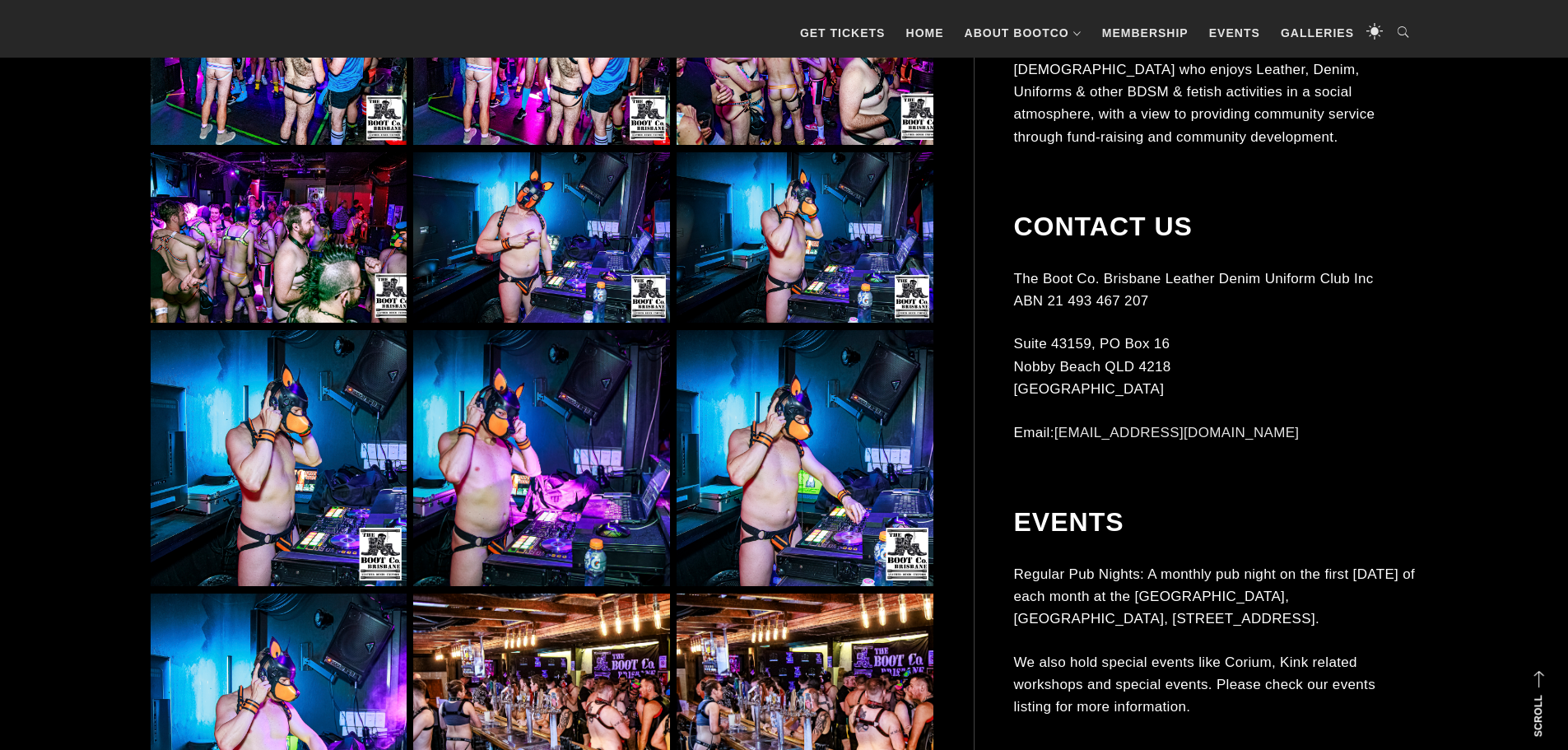
click at [507, 232] on img at bounding box center [541, 237] width 256 height 171
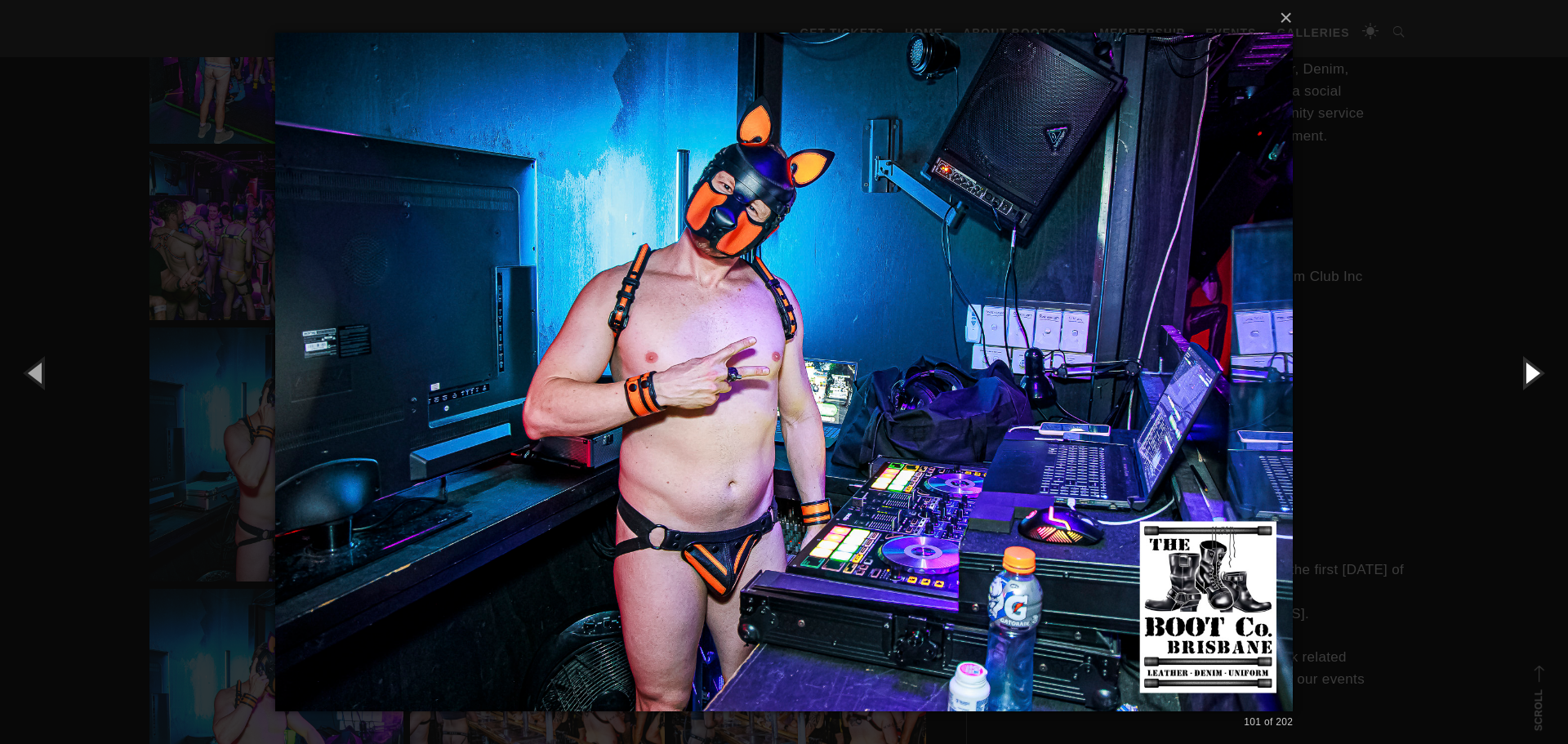
click at [1533, 373] on button "button" at bounding box center [1531, 372] width 74 height 90
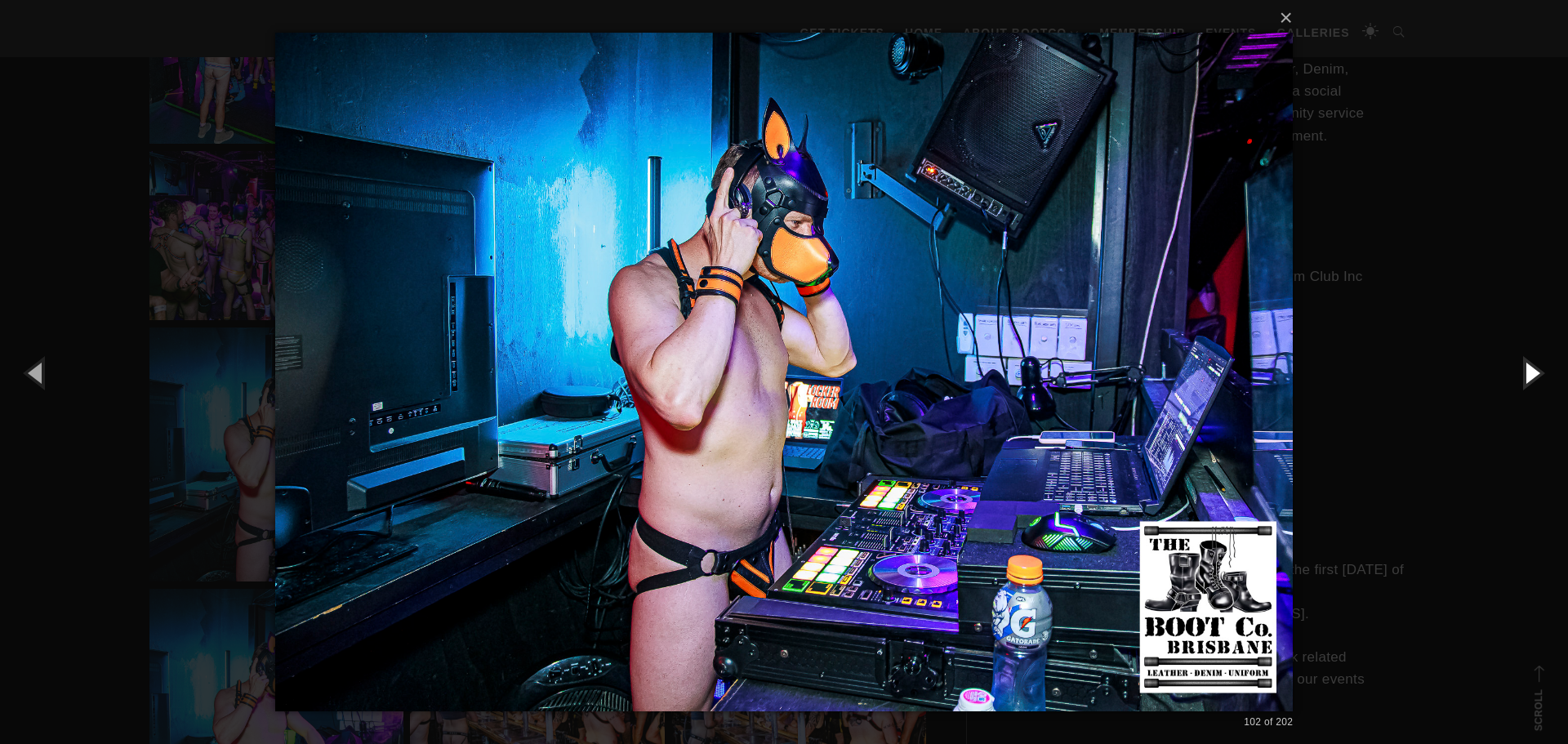
click at [1533, 373] on button "button" at bounding box center [1531, 372] width 74 height 90
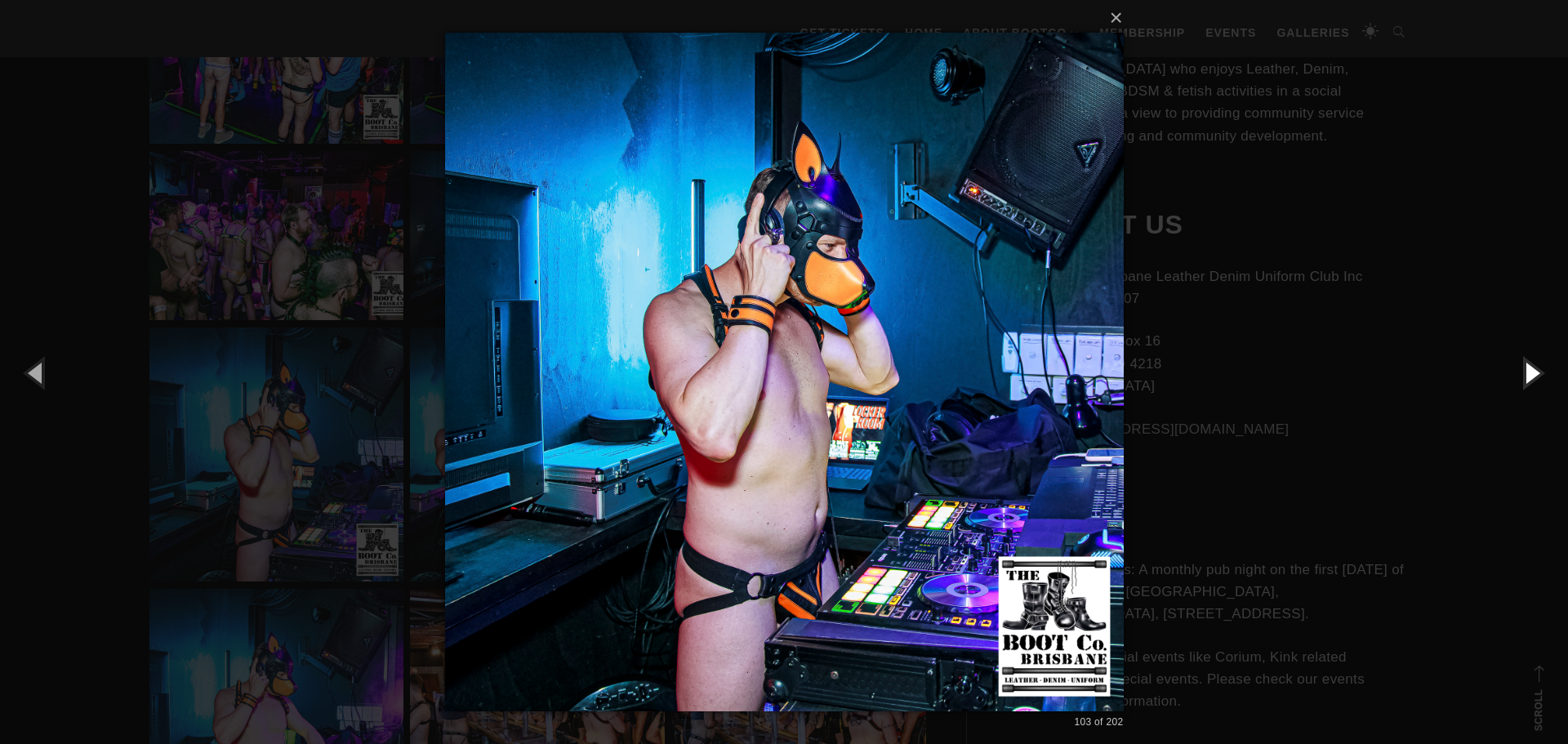
click at [1533, 373] on button "button" at bounding box center [1531, 372] width 74 height 90
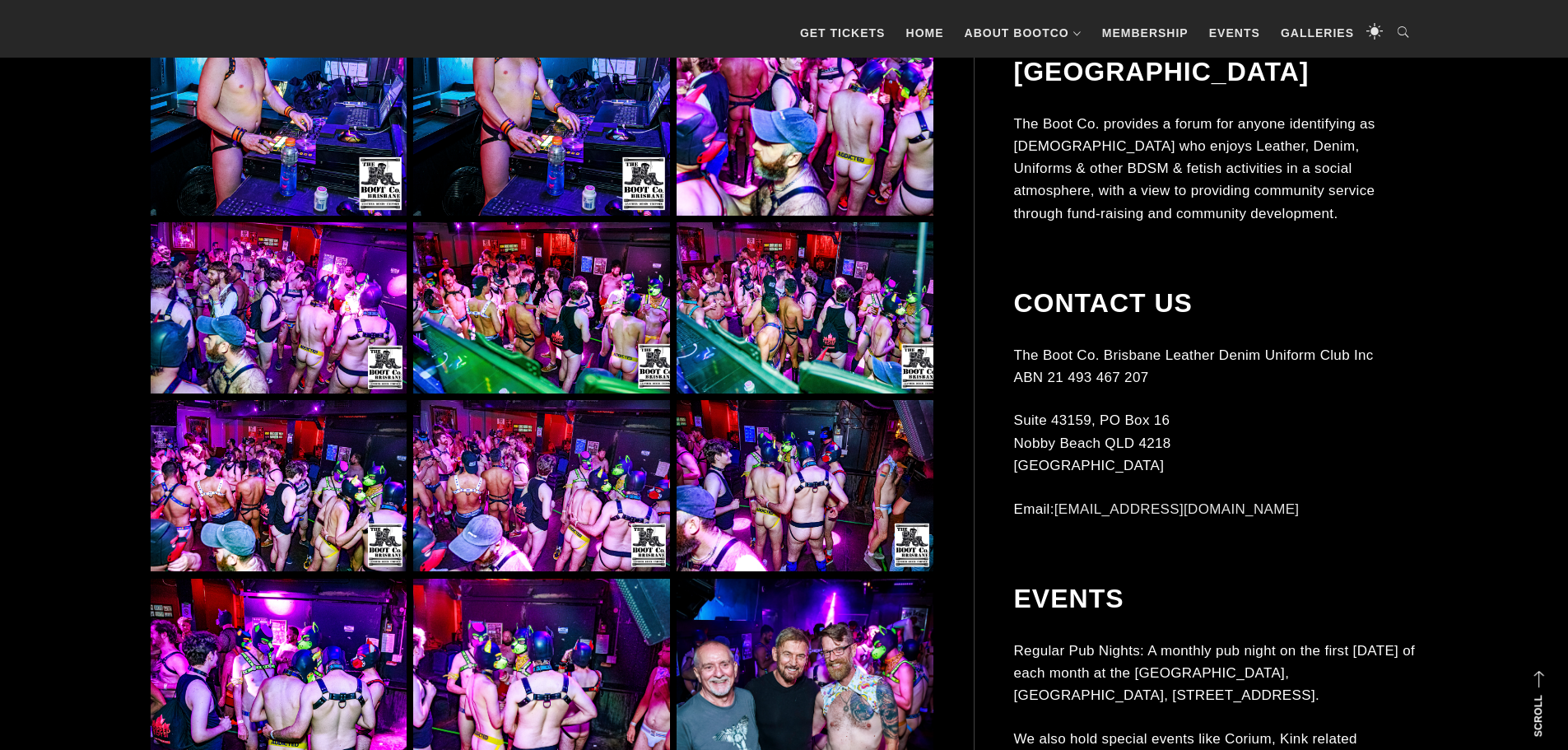
scroll to position [4445, 0]
